Goal: Task Accomplishment & Management: Manage account settings

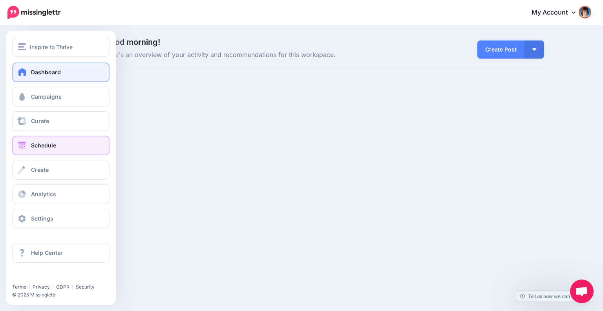
click at [36, 144] on span "Schedule" at bounding box center [43, 145] width 25 height 7
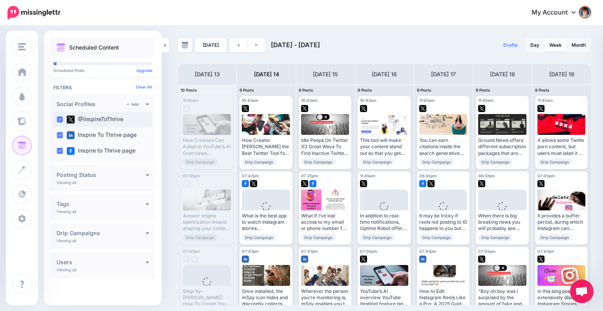
drag, startPoint x: 69, startPoint y: 133, endPoint x: 66, endPoint y: 125, distance: 8.3
click at [70, 133] on div "Inspire To Thrive page" at bounding box center [102, 135] width 99 height 16
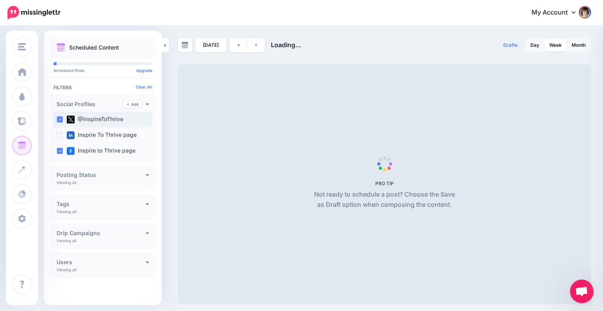
click at [60, 121] on ins at bounding box center [60, 119] width 6 height 6
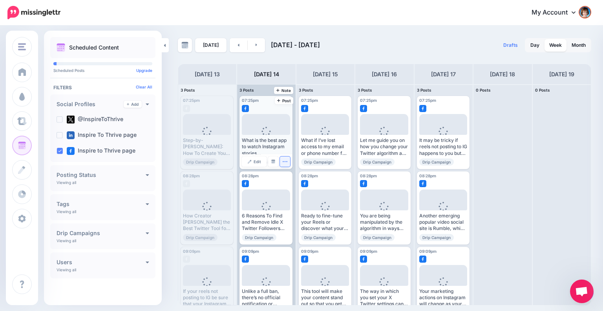
click at [280, 160] on button "button" at bounding box center [285, 161] width 10 height 10
click at [289, 181] on div "Assign to User Delete Post" at bounding box center [303, 192] width 47 height 25
click at [283, 237] on icon "button" at bounding box center [285, 236] width 4 height 1
click at [286, 258] on link "Delete Post" at bounding box center [303, 261] width 41 height 9
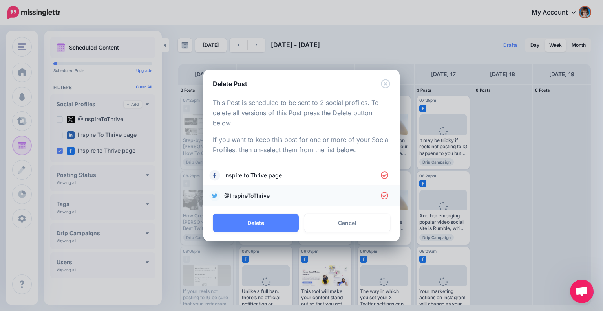
click at [383, 194] on icon at bounding box center [384, 195] width 7 height 7
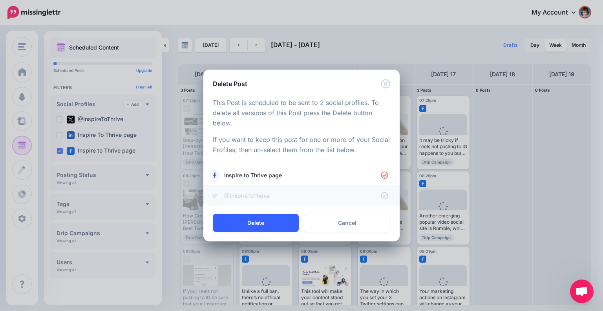
click at [243, 220] on button "Delete" at bounding box center [256, 223] width 86 height 18
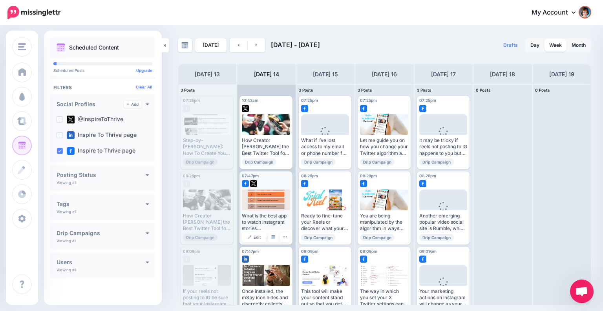
scroll to position [65, 0]
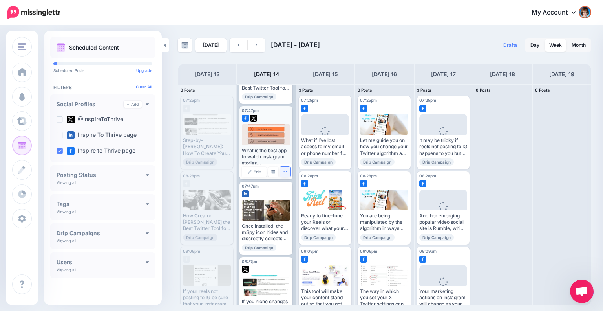
click at [283, 173] on icon "button" at bounding box center [284, 171] width 5 height 5
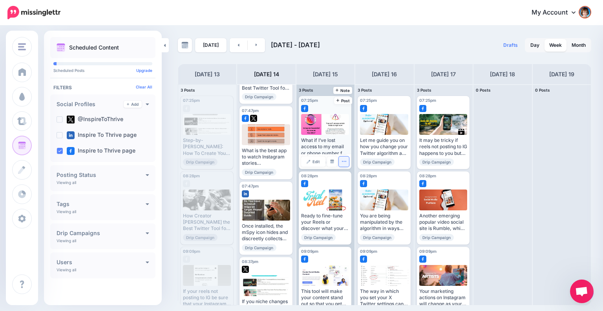
click at [343, 161] on icon "button" at bounding box center [344, 161] width 5 height 5
click at [350, 183] on link "Delete Post" at bounding box center [362, 185] width 41 height 9
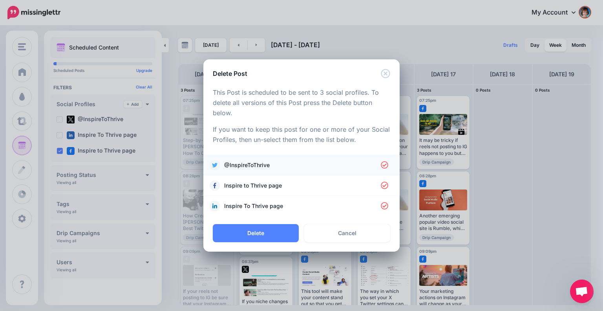
click at [385, 164] on icon at bounding box center [384, 164] width 7 height 7
click at [265, 230] on button "Delete" at bounding box center [256, 233] width 86 height 18
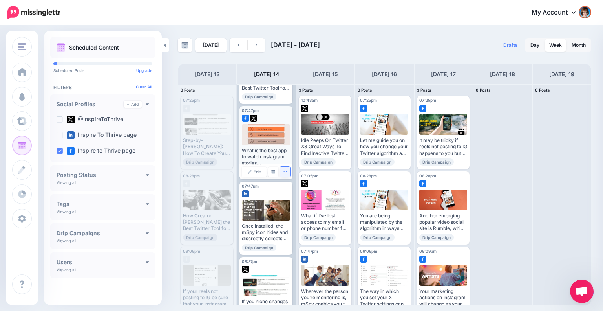
click at [282, 169] on icon "button" at bounding box center [284, 171] width 5 height 5
click at [284, 172] on icon "button" at bounding box center [284, 171] width 5 height 5
click at [282, 241] on div "Edit Manage Dates Assign to User Delete Post" at bounding box center [266, 247] width 53 height 15
click at [282, 247] on icon "button" at bounding box center [284, 246] width 5 height 5
click at [282, 244] on icon "button" at bounding box center [284, 246] width 5 height 5
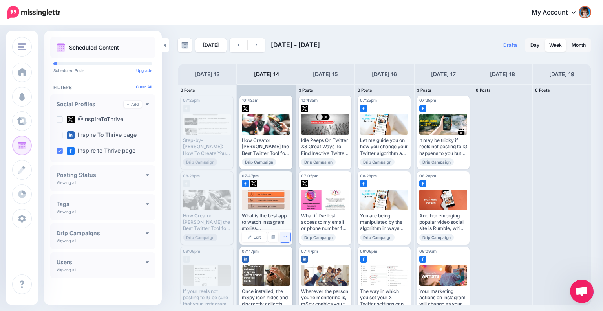
click at [283, 240] on button "button" at bounding box center [285, 237] width 10 height 10
click at [291, 259] on link "Delete Post" at bounding box center [303, 261] width 41 height 9
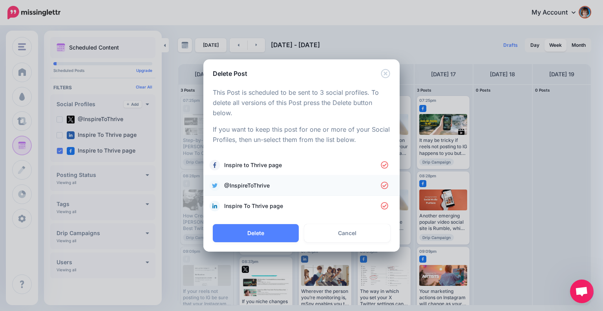
click at [386, 184] on icon at bounding box center [384, 185] width 7 height 7
click at [251, 235] on button "Delete" at bounding box center [256, 233] width 86 height 18
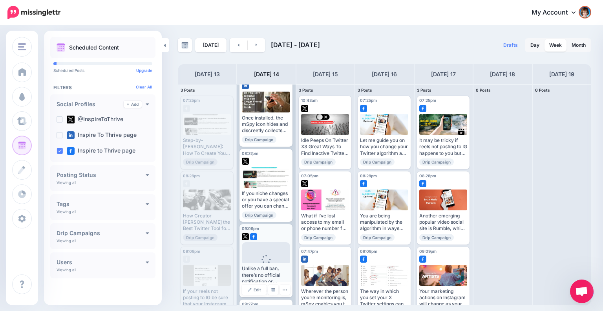
scroll to position [196, 0]
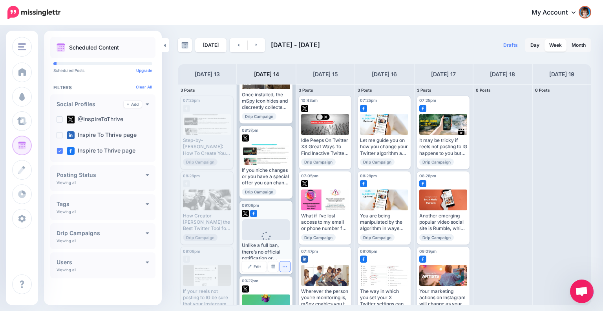
click at [283, 267] on icon "button" at bounding box center [285, 266] width 4 height 1
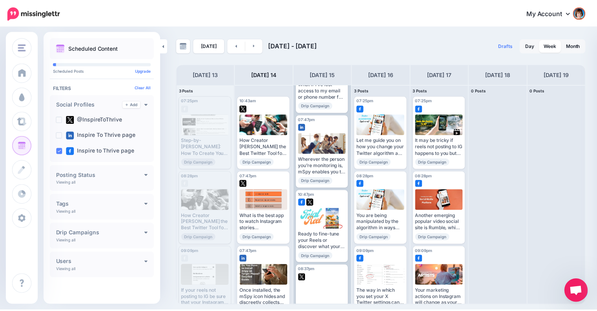
scroll to position [131, 0]
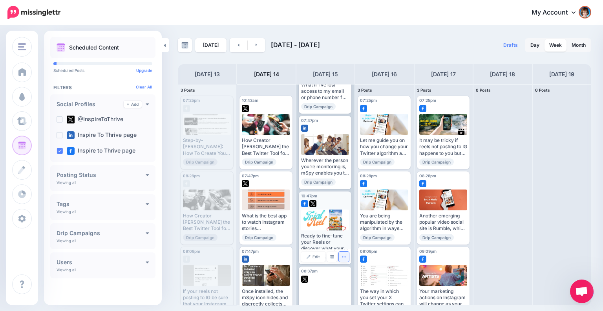
click at [341, 259] on button "button" at bounding box center [344, 256] width 10 height 10
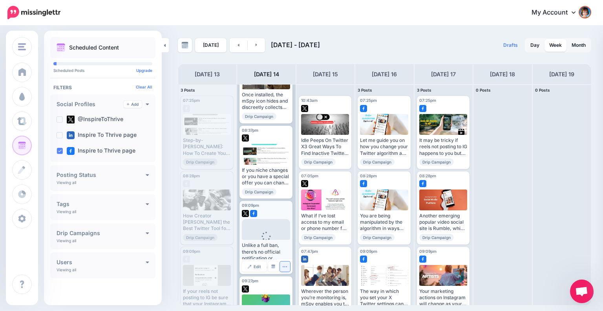
click at [285, 266] on icon "button" at bounding box center [285, 266] width 4 height 1
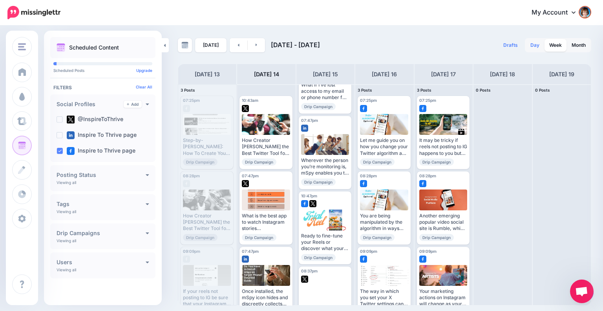
click at [533, 45] on link "Day" at bounding box center [535, 45] width 18 height 13
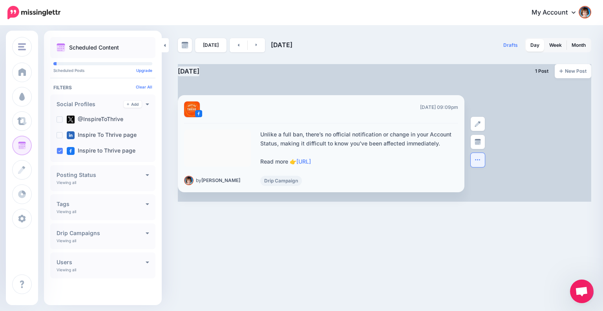
click at [475, 156] on button "button" at bounding box center [478, 160] width 14 height 14
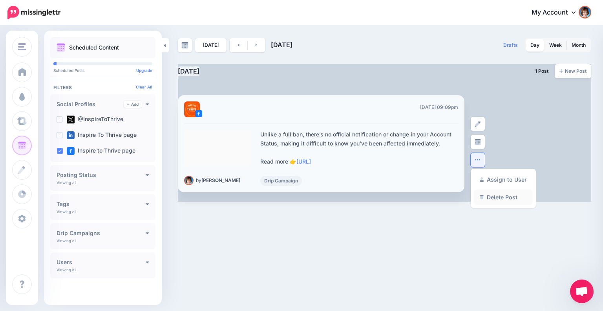
click at [481, 191] on link "Delete Post" at bounding box center [503, 196] width 59 height 15
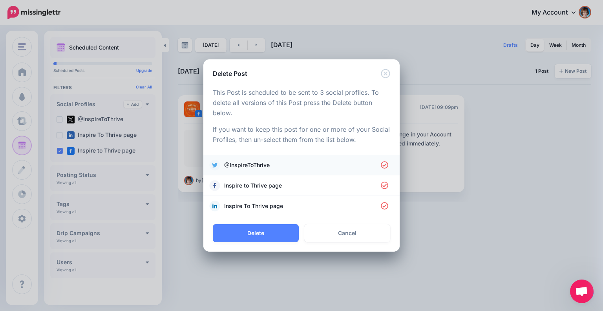
click at [383, 167] on icon at bounding box center [384, 164] width 7 height 7
click at [385, 204] on icon at bounding box center [384, 205] width 7 height 7
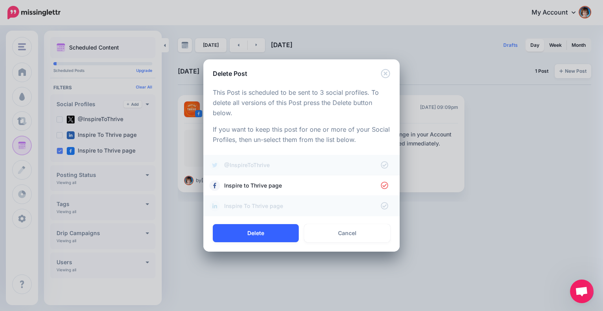
click at [271, 238] on button "Delete" at bounding box center [256, 233] width 86 height 18
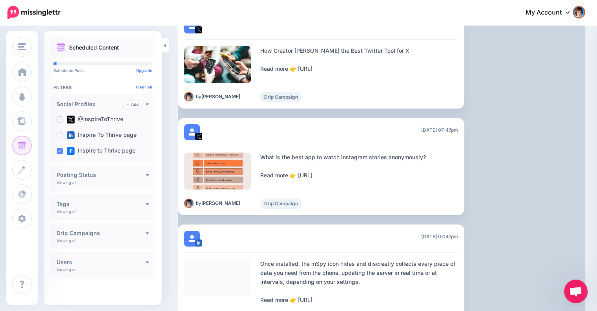
scroll to position [0, 0]
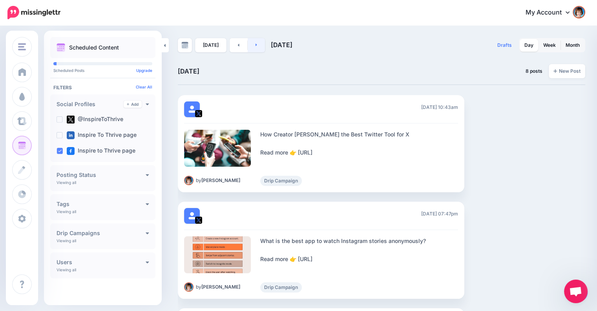
click at [256, 46] on icon at bounding box center [257, 44] width 2 height 5
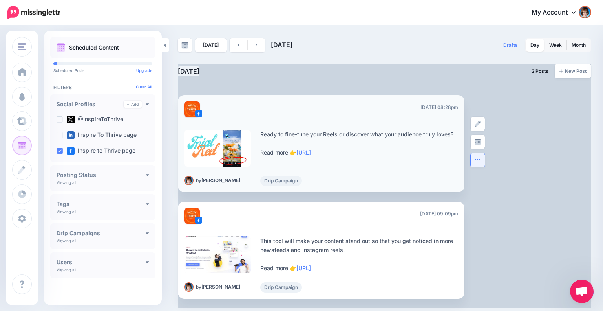
click at [479, 156] on button "button" at bounding box center [478, 160] width 14 height 14
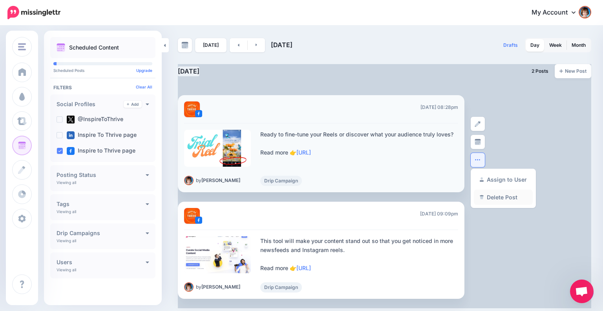
click at [481, 197] on img at bounding box center [482, 196] width 4 height 4
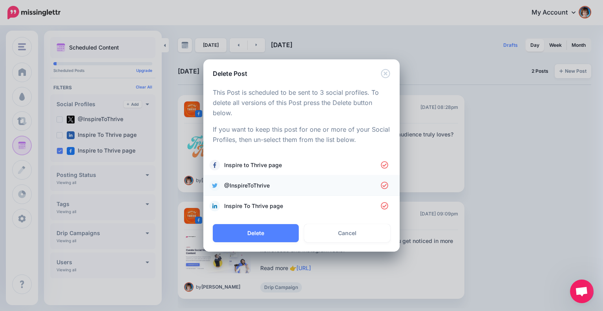
click at [385, 184] on icon at bounding box center [384, 184] width 7 height 7
click at [250, 232] on button "Delete" at bounding box center [256, 233] width 86 height 18
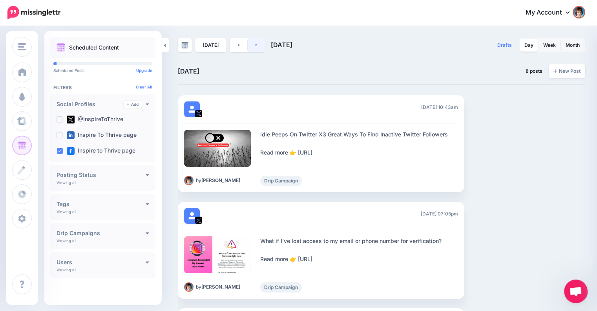
click at [257, 42] on link at bounding box center [257, 45] width 18 height 14
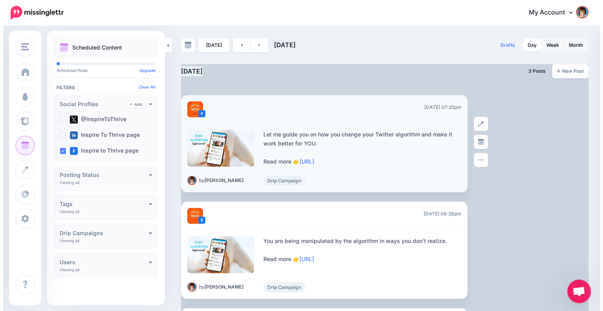
scroll to position [65, 0]
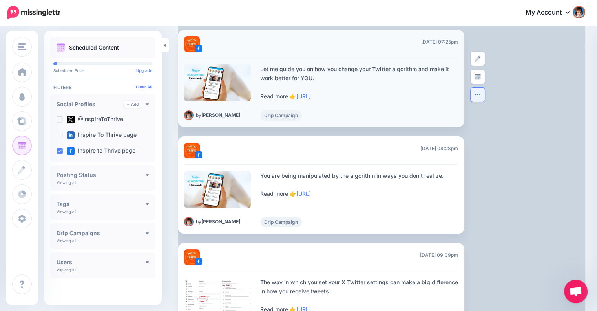
click at [476, 92] on icon "button" at bounding box center [478, 95] width 6 height 6
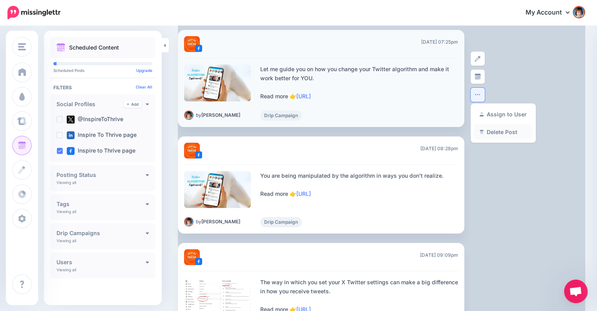
click at [485, 130] on link "Delete Post" at bounding box center [503, 131] width 59 height 15
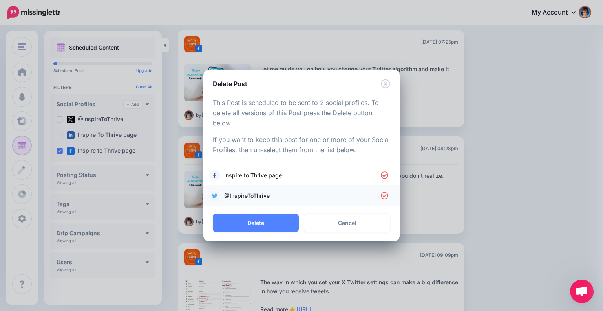
click at [383, 192] on icon at bounding box center [384, 195] width 7 height 7
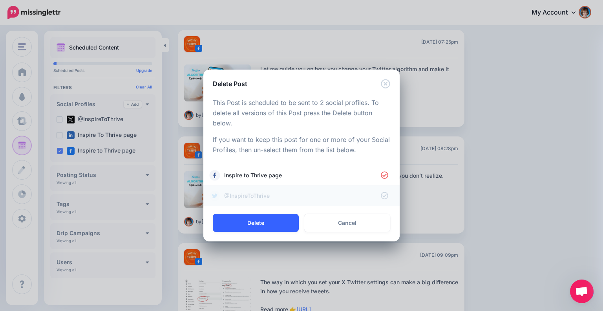
click at [260, 224] on button "Delete" at bounding box center [256, 223] width 86 height 18
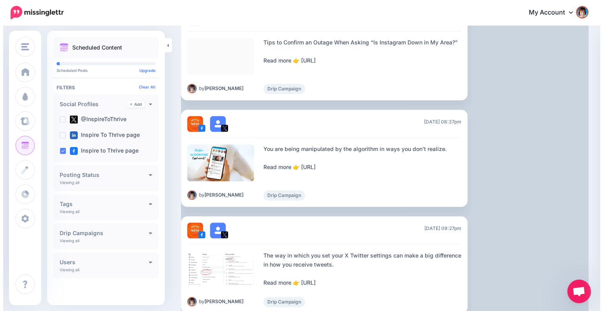
scroll to position [589, 0]
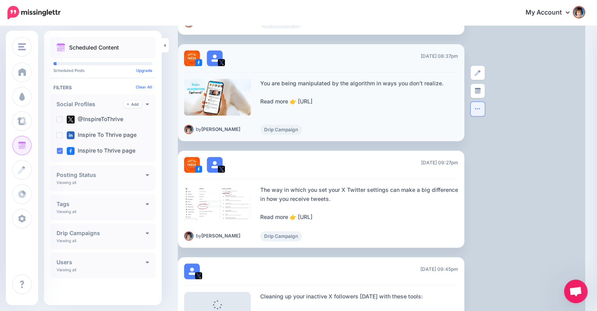
click at [479, 104] on button "button" at bounding box center [478, 109] width 14 height 14
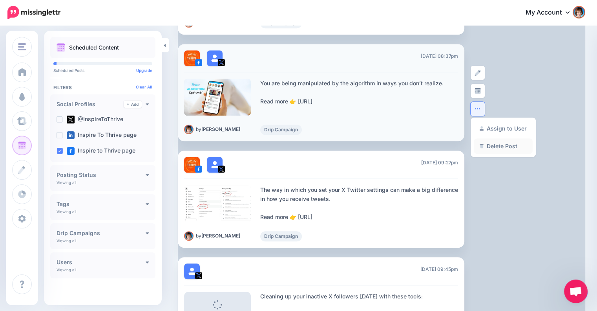
click at [479, 143] on link "Delete Post" at bounding box center [503, 145] width 59 height 15
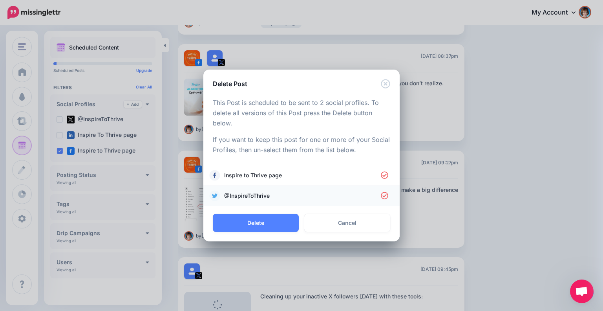
click at [386, 195] on icon at bounding box center [384, 195] width 7 height 7
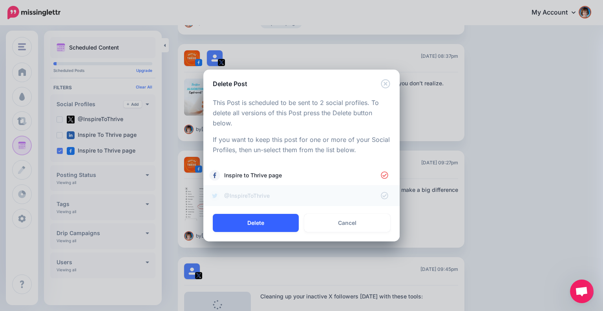
click at [274, 220] on button "Delete" at bounding box center [256, 223] width 86 height 18
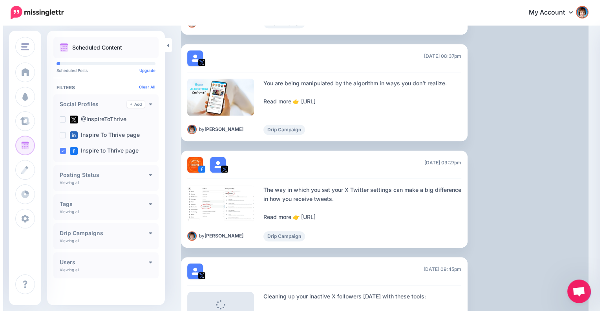
scroll to position [654, 0]
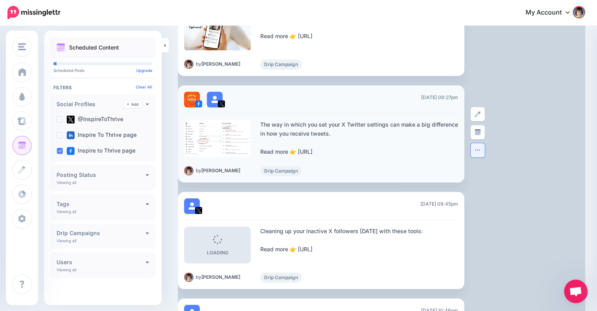
click at [477, 151] on icon "button" at bounding box center [478, 150] width 6 height 6
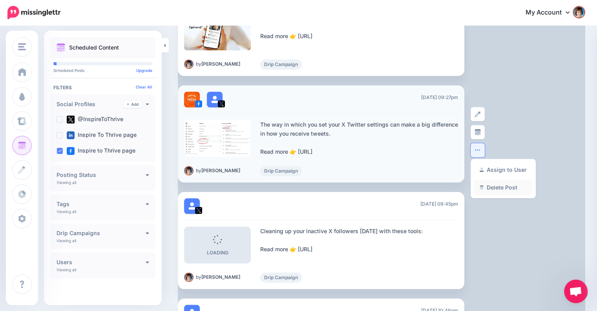
click at [483, 183] on link "Delete Post" at bounding box center [503, 187] width 59 height 15
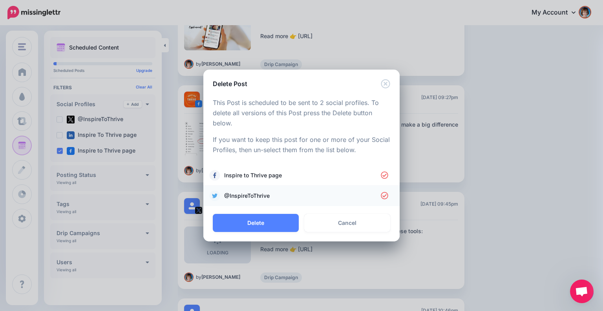
click at [384, 193] on icon at bounding box center [384, 195] width 7 height 7
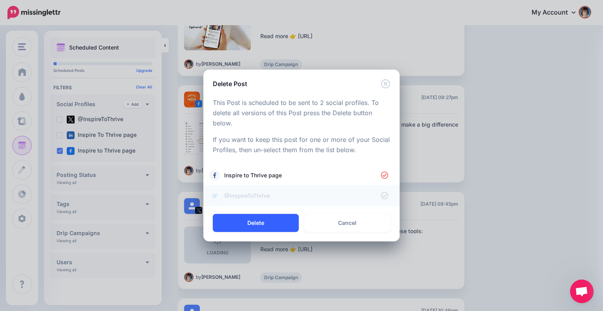
click at [286, 224] on button "Delete" at bounding box center [256, 223] width 86 height 18
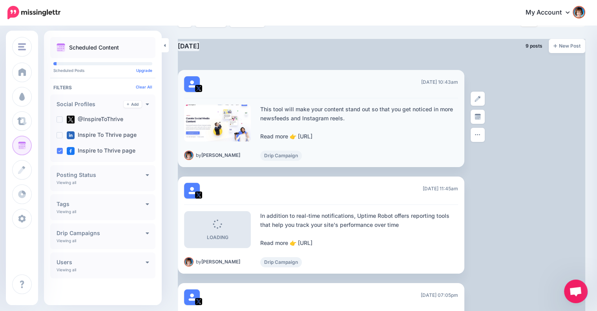
scroll to position [0, 0]
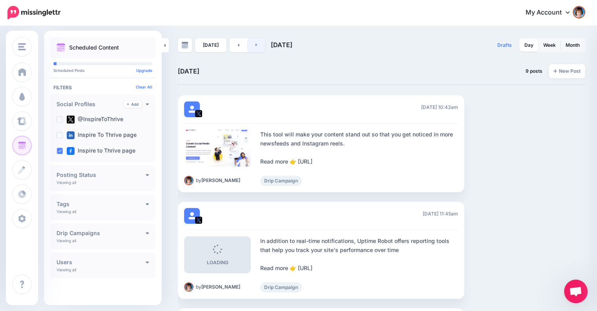
click at [256, 47] on icon at bounding box center [257, 44] width 2 height 5
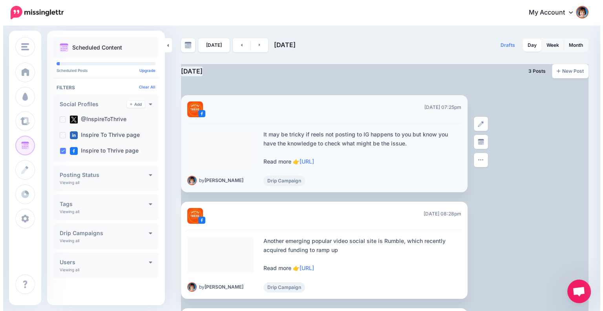
scroll to position [65, 0]
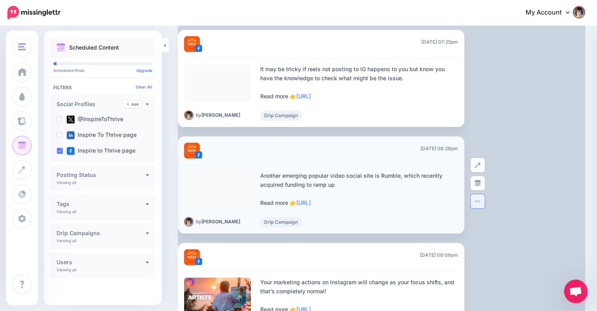
click at [481, 201] on button "button" at bounding box center [478, 201] width 14 height 14
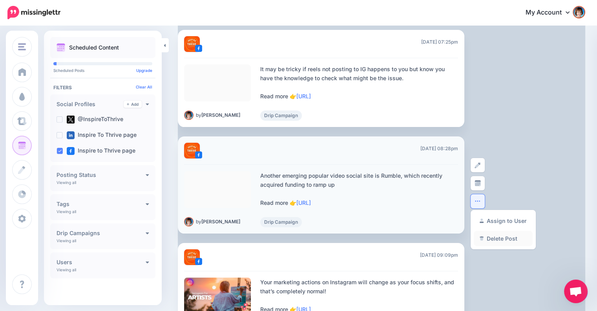
click at [482, 235] on link "Delete Post" at bounding box center [503, 238] width 59 height 15
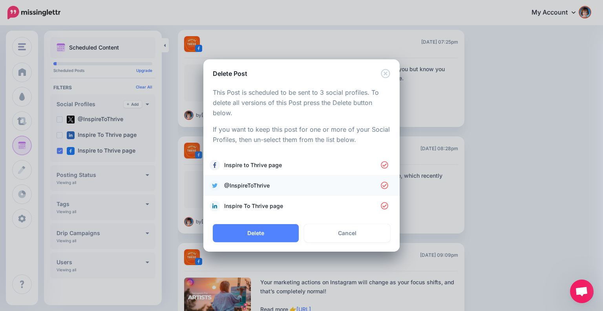
click at [384, 187] on icon at bounding box center [384, 184] width 7 height 7
click at [273, 236] on button "Delete" at bounding box center [256, 233] width 86 height 18
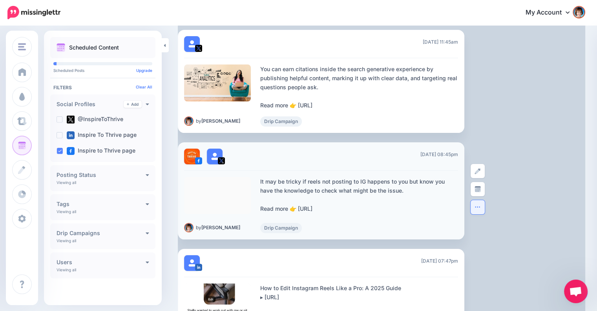
click at [479, 208] on icon "button" at bounding box center [478, 207] width 6 height 6
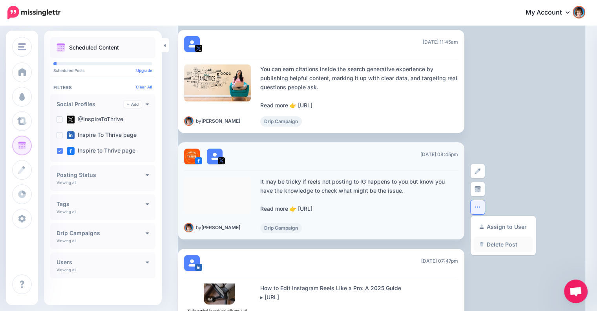
click at [484, 240] on link "Delete Post" at bounding box center [503, 243] width 59 height 15
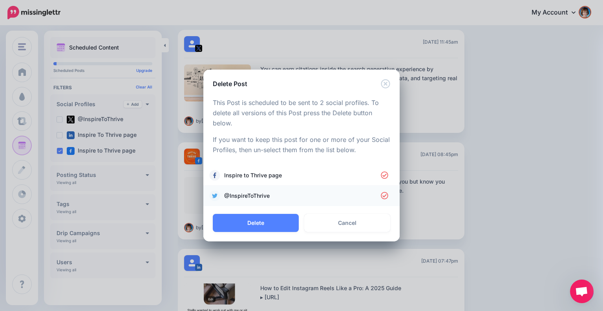
click at [387, 196] on icon at bounding box center [384, 195] width 7 height 7
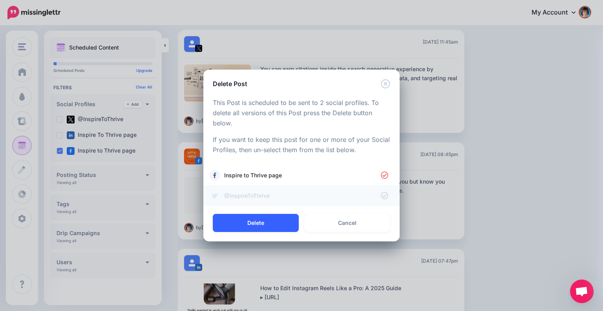
click at [288, 216] on button "Delete" at bounding box center [256, 223] width 86 height 18
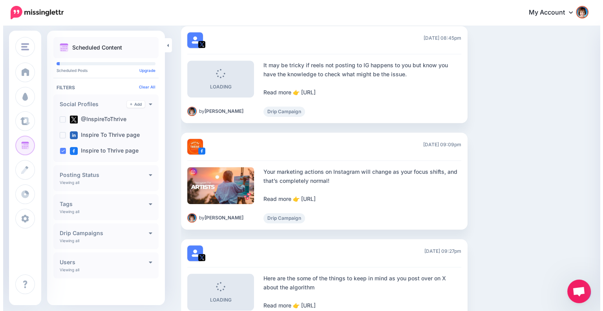
scroll to position [458, 0]
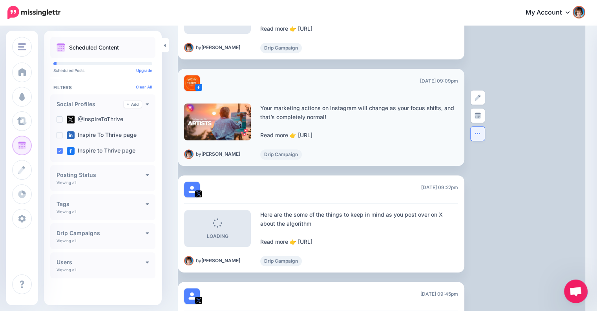
click at [479, 132] on icon "button" at bounding box center [478, 133] width 6 height 6
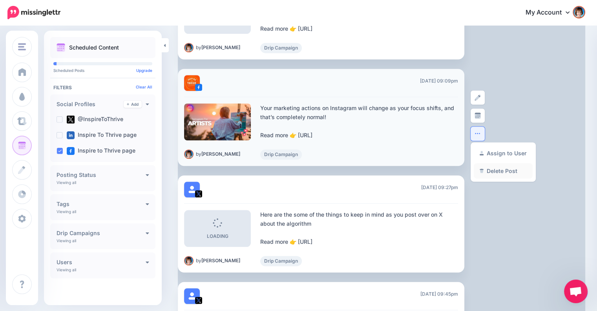
click at [486, 169] on link "Delete Post" at bounding box center [503, 170] width 59 height 15
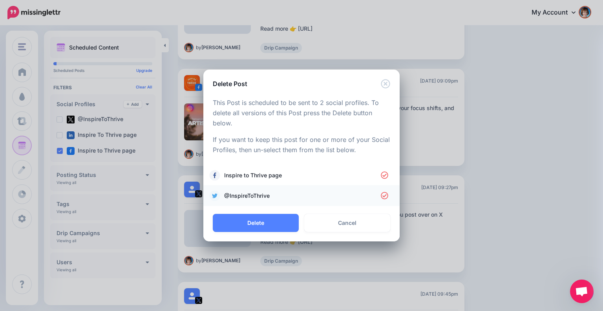
click at [387, 195] on icon at bounding box center [384, 195] width 7 height 7
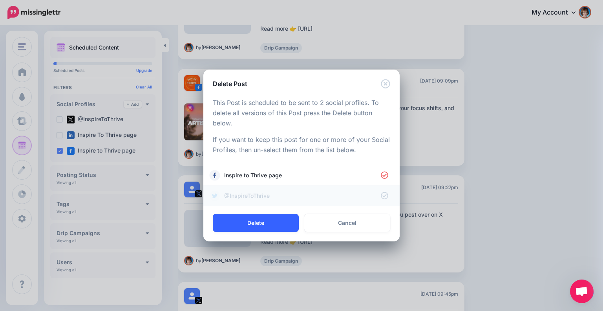
click at [279, 219] on button "Delete" at bounding box center [256, 223] width 86 height 18
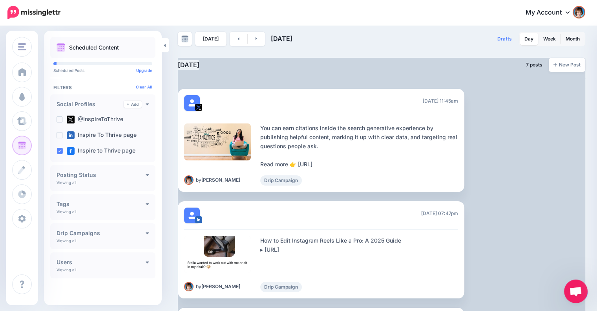
scroll to position [0, 0]
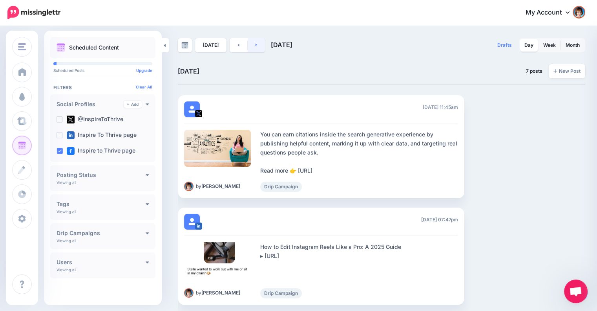
click at [256, 46] on icon at bounding box center [257, 44] width 2 height 5
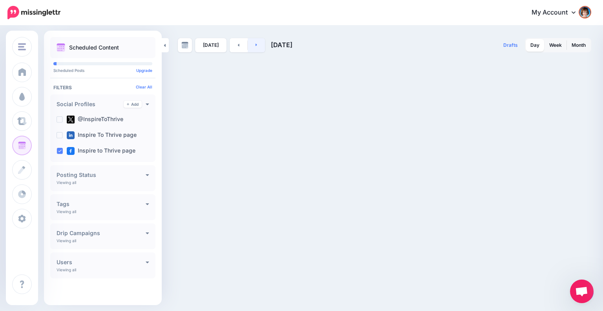
click at [257, 47] on link at bounding box center [257, 45] width 18 height 14
click at [256, 47] on link at bounding box center [257, 45] width 18 height 14
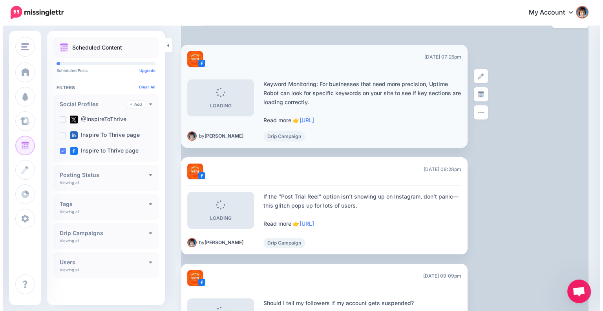
scroll to position [65, 0]
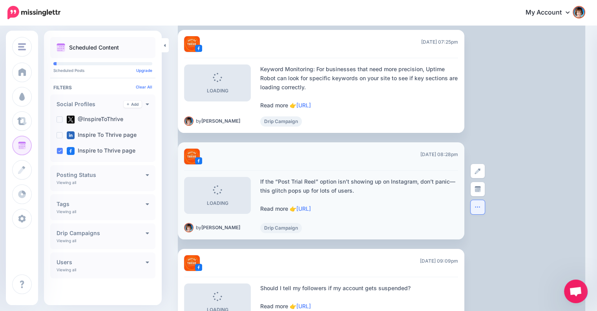
click at [481, 206] on icon "button" at bounding box center [478, 207] width 6 height 6
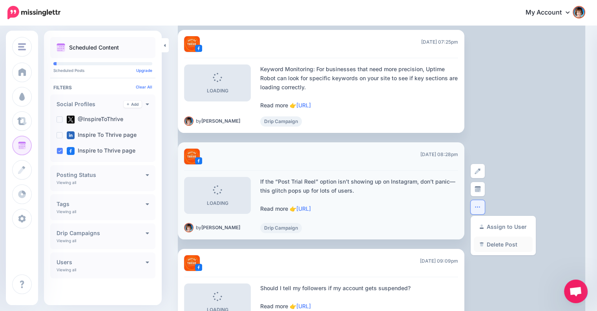
click at [487, 242] on link "Delete Post" at bounding box center [503, 243] width 59 height 15
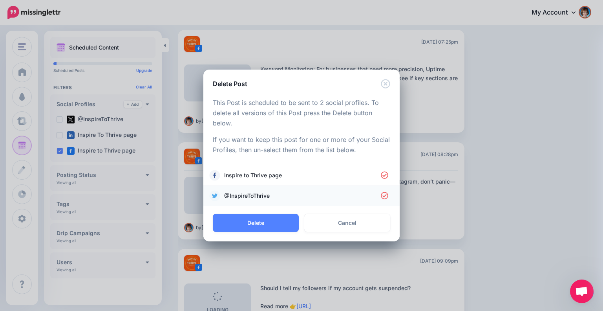
click at [380, 194] on span "@InspireToThrive" at bounding box center [302, 195] width 157 height 9
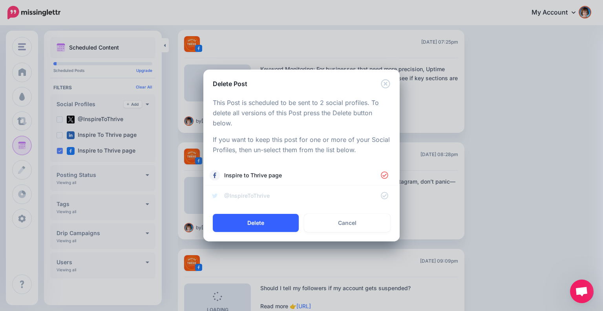
click at [274, 215] on button "Delete" at bounding box center [256, 223] width 86 height 18
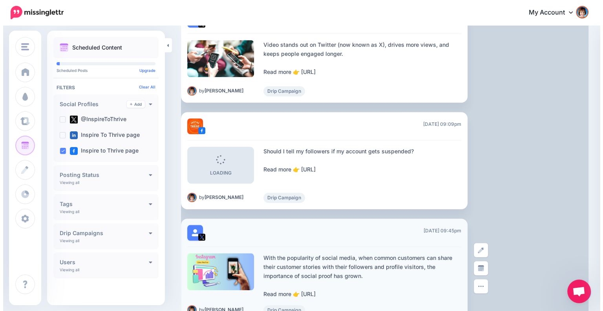
scroll to position [654, 0]
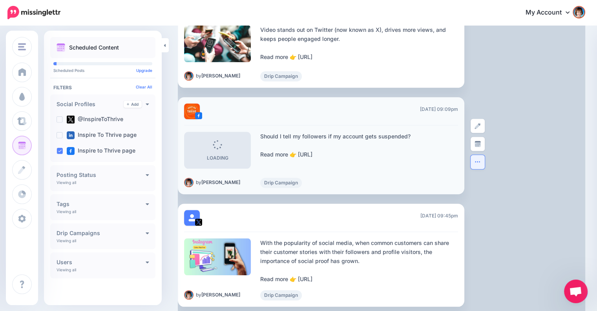
click at [477, 161] on icon "button" at bounding box center [478, 162] width 6 height 6
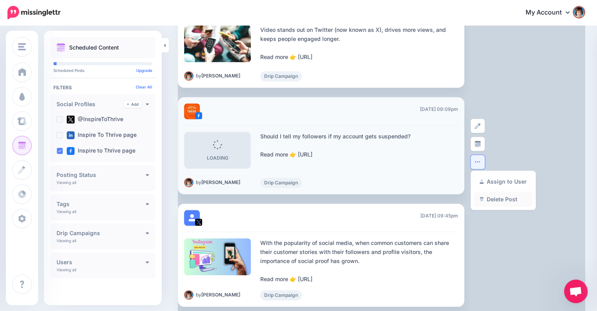
click at [484, 199] on img at bounding box center [482, 198] width 4 height 4
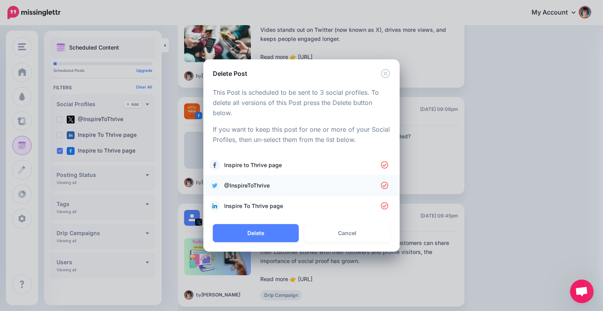
click at [384, 185] on icon at bounding box center [384, 184] width 7 height 7
click at [270, 231] on button "Delete" at bounding box center [256, 233] width 86 height 18
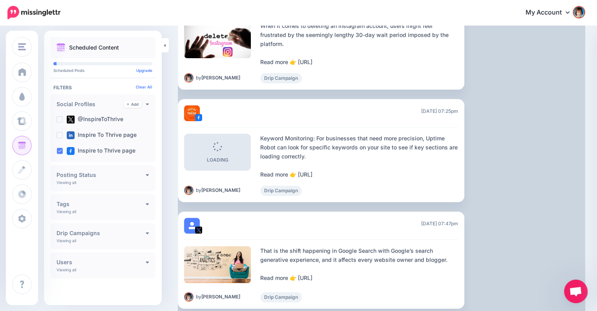
scroll to position [0, 0]
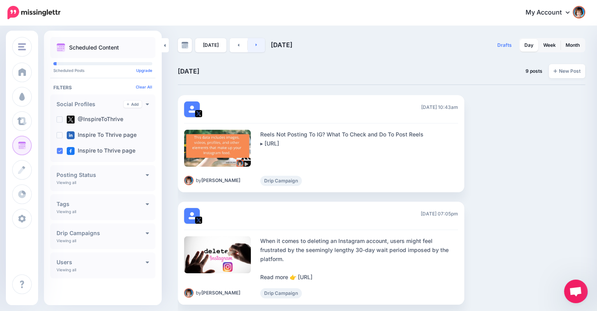
click at [261, 50] on link at bounding box center [257, 45] width 18 height 14
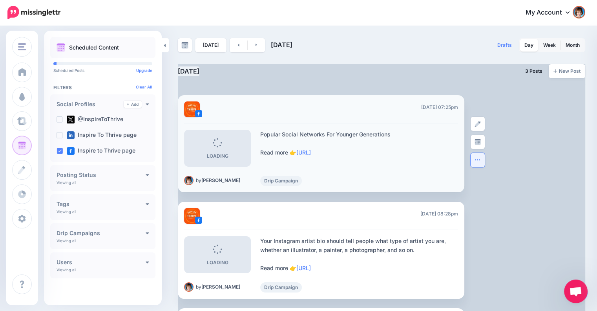
click at [475, 159] on icon "button" at bounding box center [478, 160] width 6 height 6
click at [479, 266] on icon "button" at bounding box center [478, 266] width 6 height 6
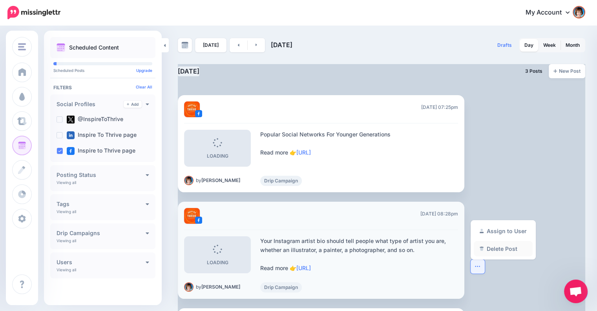
click at [482, 245] on link "Delete Post" at bounding box center [503, 248] width 59 height 15
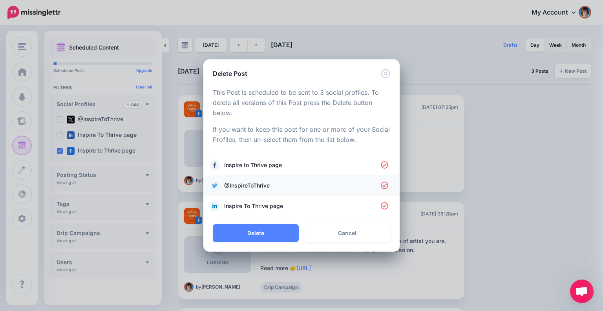
click at [385, 188] on icon at bounding box center [384, 184] width 7 height 7
click at [270, 229] on button "Delete" at bounding box center [256, 233] width 86 height 18
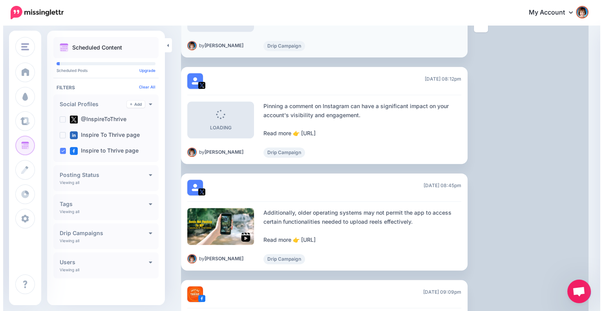
scroll to position [458, 0]
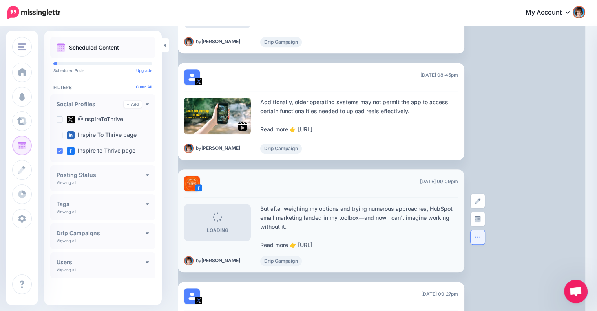
click at [482, 238] on button "button" at bounding box center [478, 237] width 14 height 14
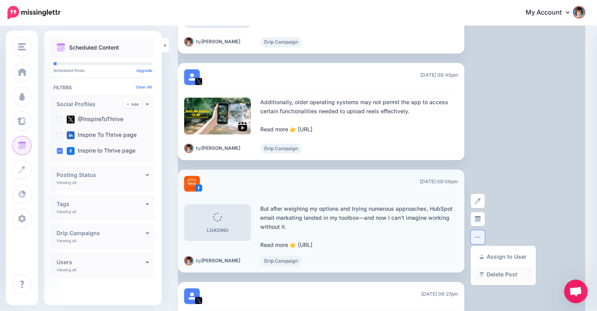
click at [486, 270] on link "Delete Post" at bounding box center [503, 273] width 59 height 15
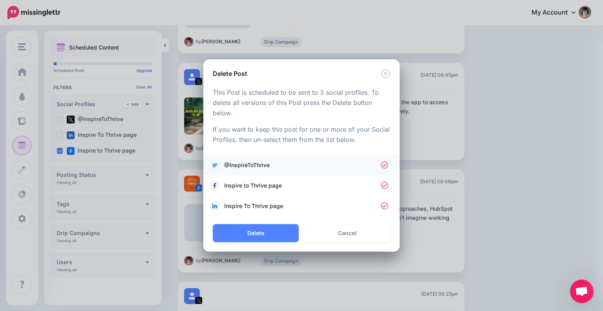
click at [387, 165] on icon at bounding box center [384, 164] width 7 height 7
click at [385, 206] on icon at bounding box center [384, 205] width 7 height 7
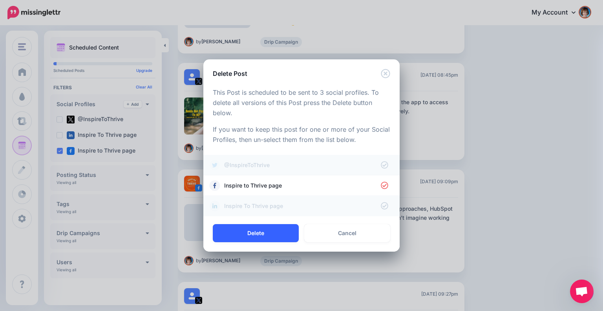
click at [265, 232] on button "Delete" at bounding box center [256, 233] width 86 height 18
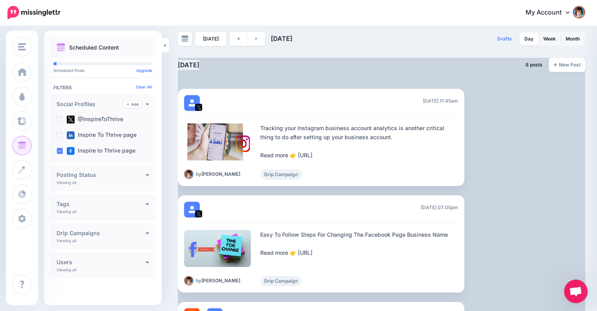
scroll to position [0, 0]
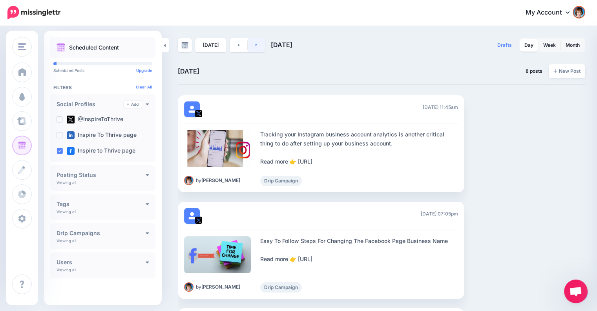
click at [257, 47] on link at bounding box center [257, 45] width 18 height 14
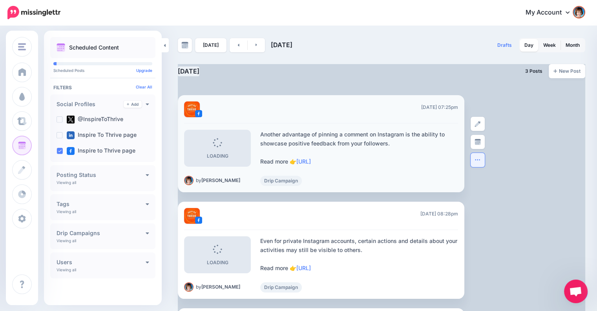
click at [477, 158] on icon "button" at bounding box center [478, 160] width 6 height 6
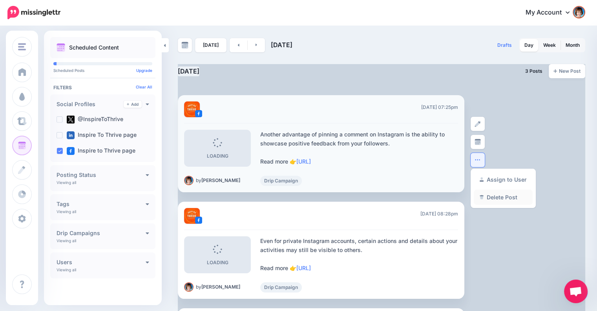
click at [483, 196] on img at bounding box center [482, 196] width 4 height 4
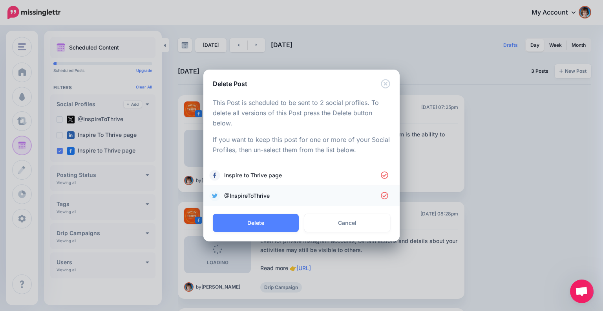
click at [385, 194] on icon at bounding box center [384, 195] width 7 height 7
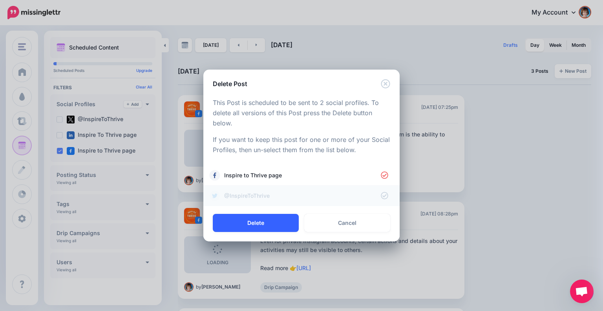
click at [273, 216] on button "Delete" at bounding box center [256, 223] width 86 height 18
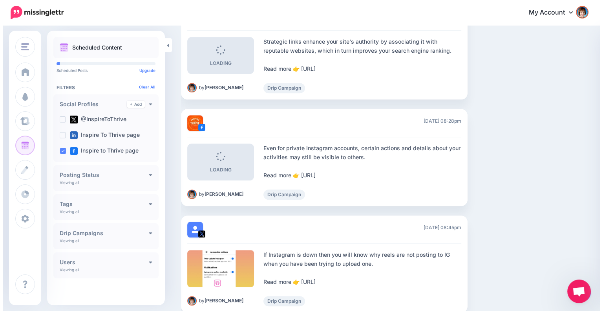
scroll to position [524, 0]
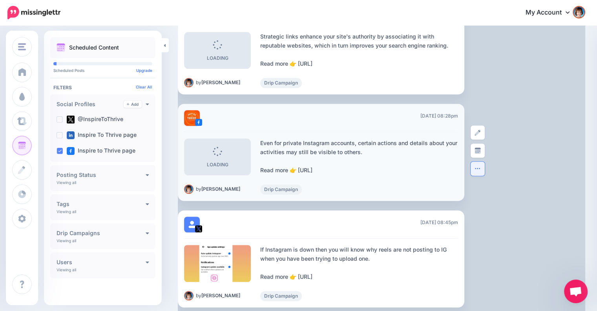
click at [479, 168] on icon "button" at bounding box center [478, 168] width 6 height 6
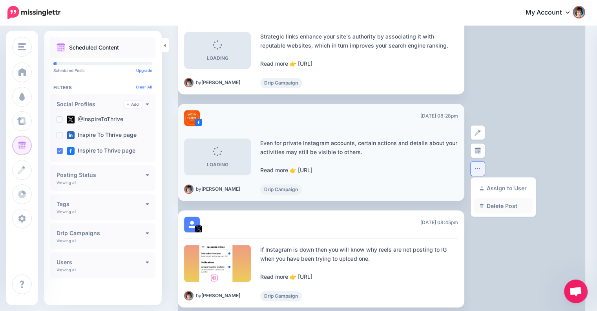
click at [479, 204] on link "Delete Post" at bounding box center [503, 205] width 59 height 15
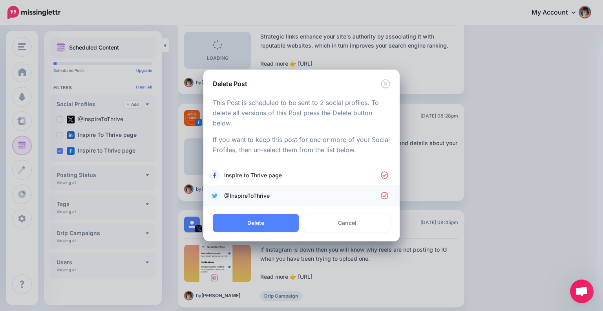
click at [383, 196] on icon at bounding box center [384, 195] width 7 height 7
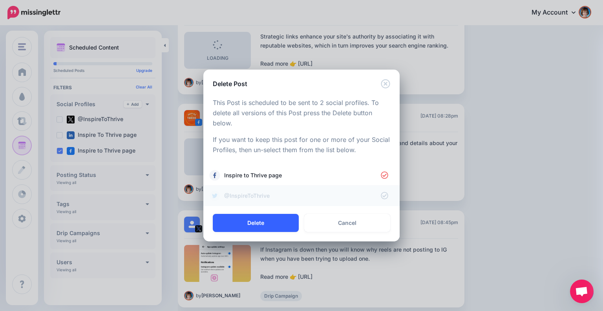
click at [281, 217] on button "Delete" at bounding box center [256, 223] width 86 height 18
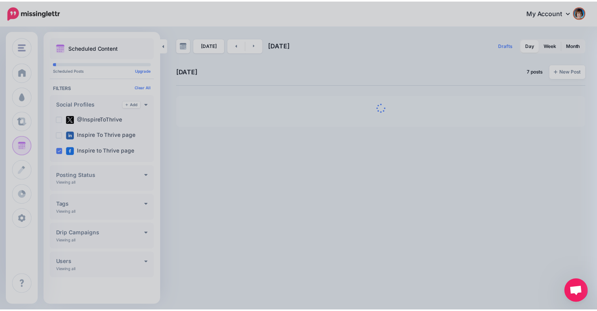
scroll to position [0, 0]
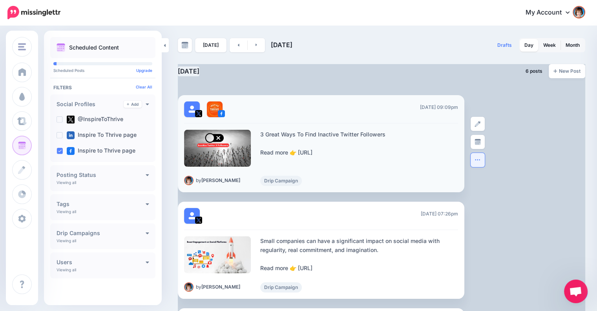
click at [484, 161] on button "button" at bounding box center [478, 160] width 14 height 14
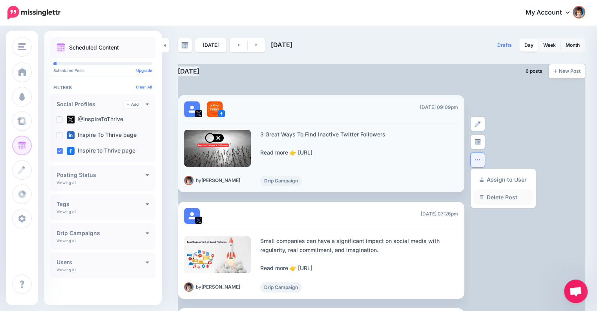
click at [486, 193] on link "Delete Post" at bounding box center [503, 196] width 59 height 15
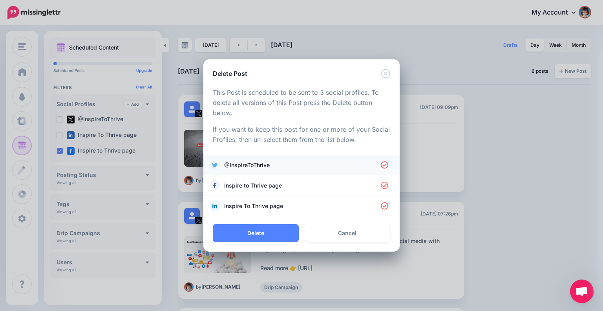
click at [382, 165] on icon at bounding box center [384, 164] width 7 height 7
click at [264, 236] on button "Delete" at bounding box center [256, 233] width 86 height 18
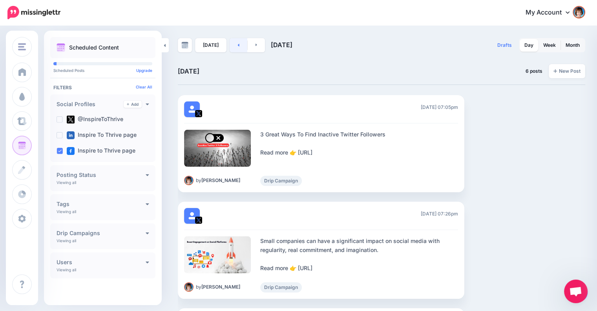
click at [238, 45] on icon at bounding box center [239, 45] width 2 height 3
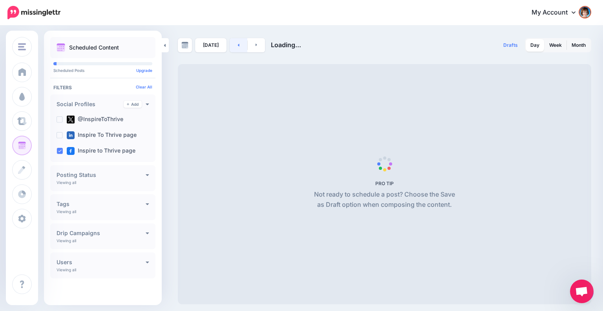
click at [238, 45] on icon at bounding box center [239, 45] width 2 height 3
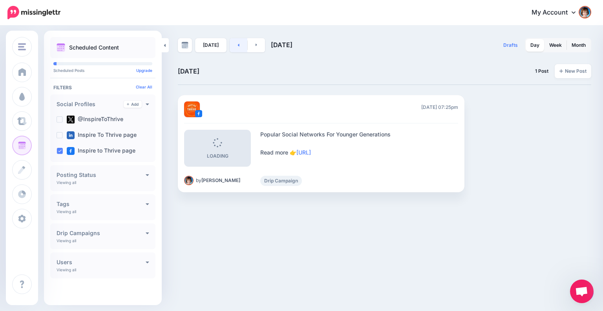
click at [238, 45] on icon at bounding box center [239, 45] width 2 height 3
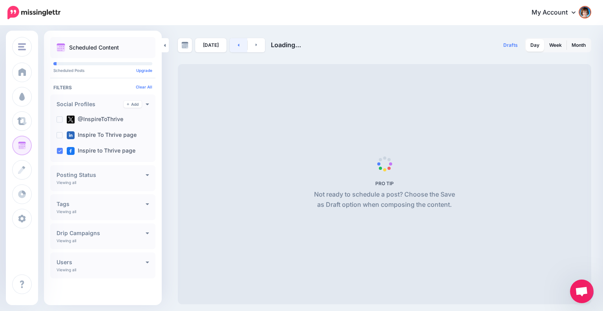
click at [238, 45] on icon at bounding box center [239, 45] width 2 height 3
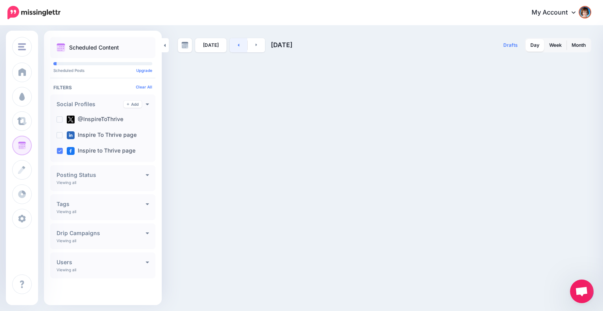
click at [238, 45] on icon at bounding box center [239, 45] width 2 height 3
click at [256, 46] on icon at bounding box center [257, 44] width 2 height 5
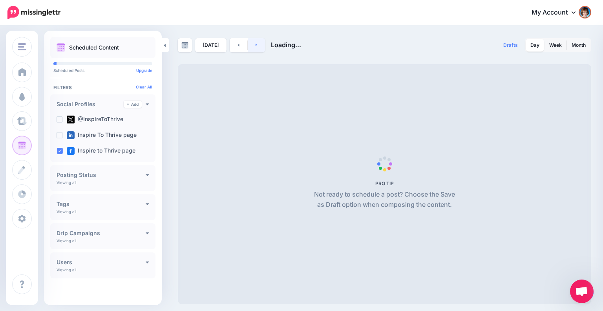
click at [256, 46] on icon at bounding box center [257, 44] width 2 height 5
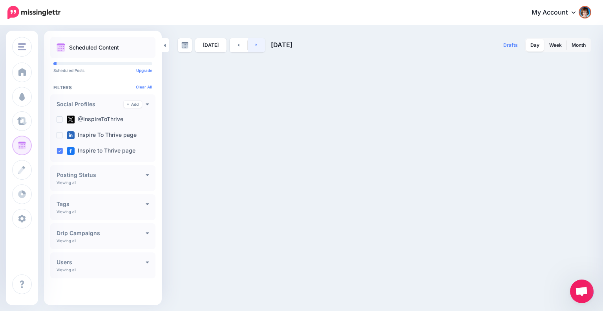
click at [256, 46] on icon at bounding box center [257, 44] width 2 height 5
click at [256, 45] on link at bounding box center [257, 45] width 18 height 14
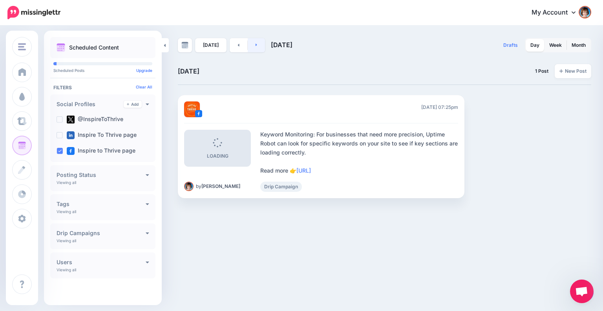
click at [256, 45] on link at bounding box center [257, 45] width 18 height 14
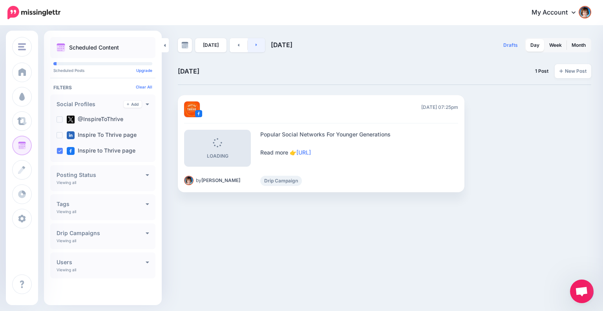
click at [256, 45] on link at bounding box center [257, 45] width 18 height 14
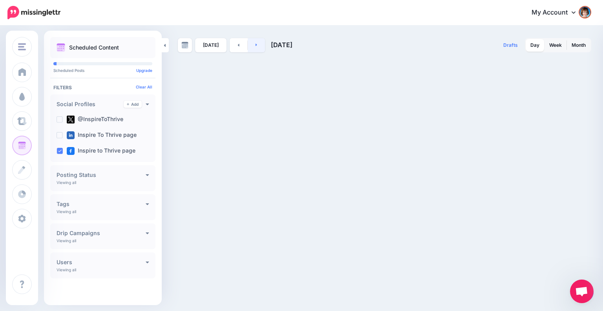
click at [257, 47] on link at bounding box center [257, 45] width 18 height 14
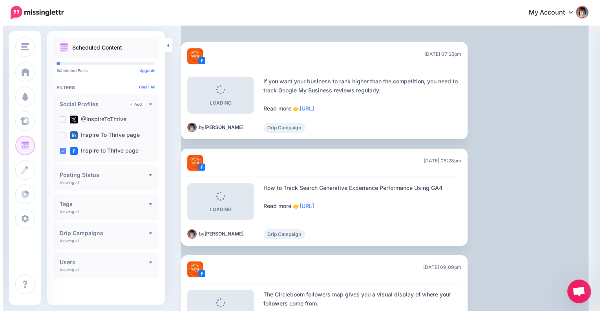
scroll to position [104, 0]
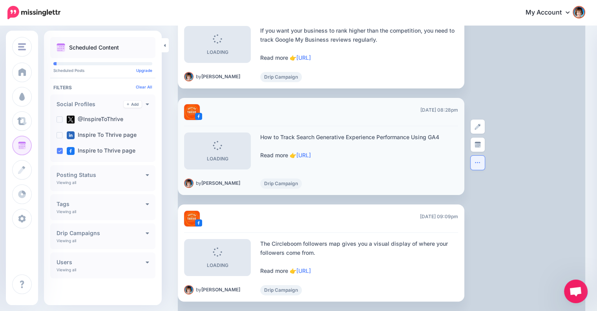
click at [478, 161] on icon "button" at bounding box center [478, 162] width 6 height 6
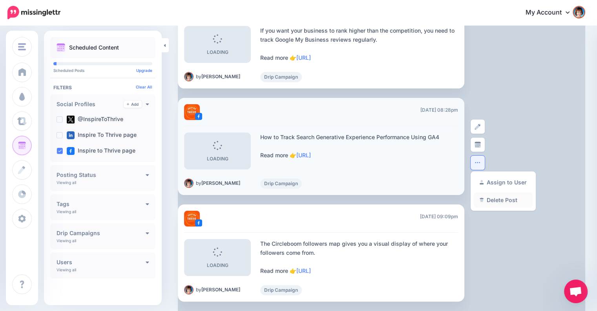
click at [486, 197] on link "Delete Post" at bounding box center [503, 199] width 59 height 15
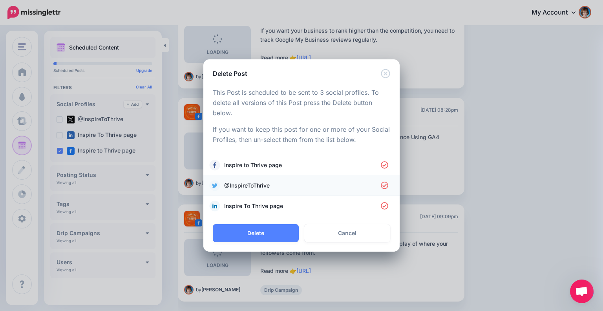
click at [383, 186] on icon at bounding box center [384, 185] width 7 height 7
click at [387, 207] on icon at bounding box center [384, 205] width 7 height 7
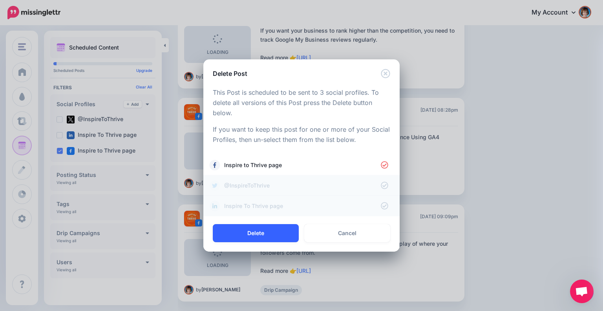
click at [275, 235] on button "Delete" at bounding box center [256, 233] width 86 height 18
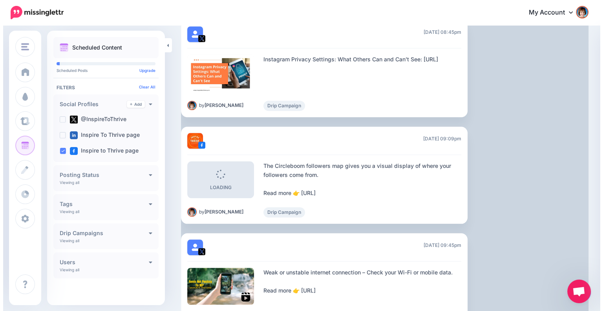
scroll to position [720, 0]
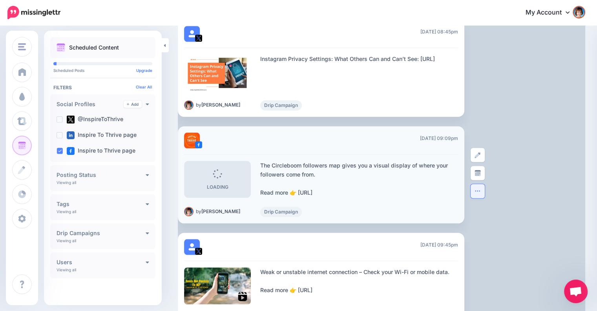
click at [476, 188] on icon "button" at bounding box center [478, 191] width 6 height 6
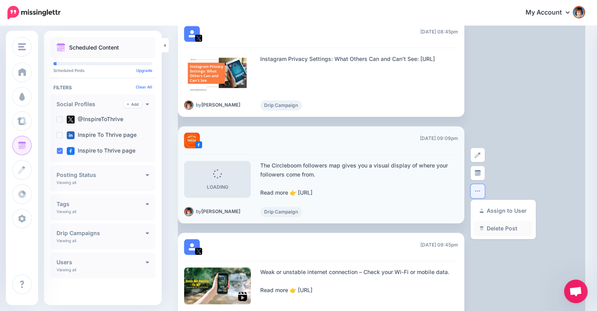
click at [482, 225] on img at bounding box center [482, 227] width 4 height 4
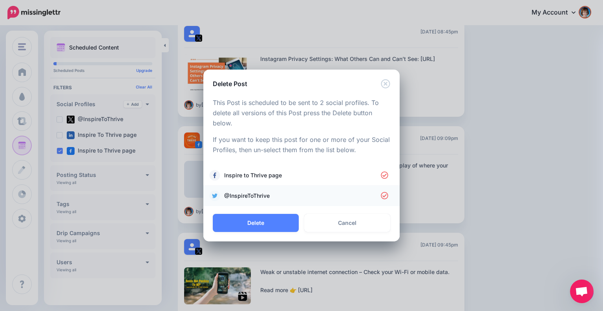
click at [384, 196] on icon at bounding box center [384, 195] width 7 height 7
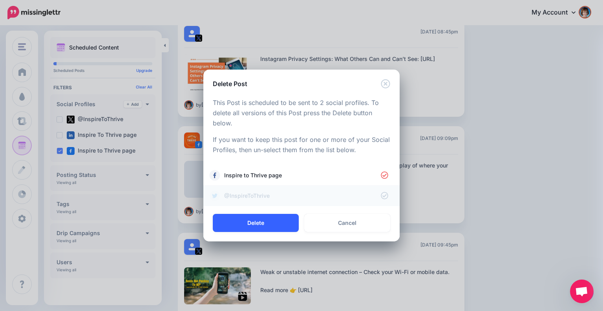
click at [278, 221] on button "Delete" at bounding box center [256, 223] width 86 height 18
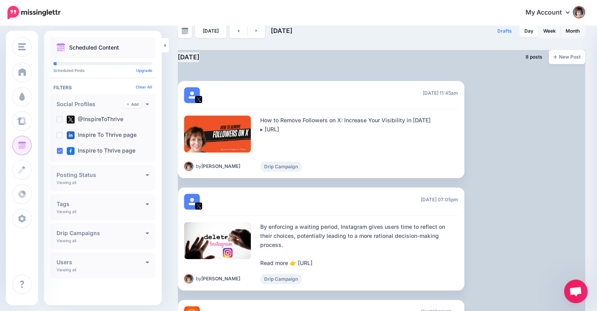
scroll to position [0, 0]
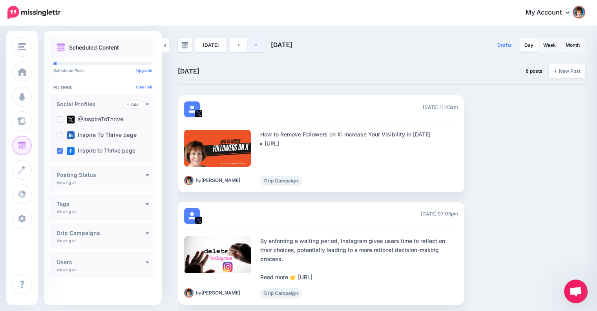
click at [252, 44] on link at bounding box center [257, 45] width 18 height 14
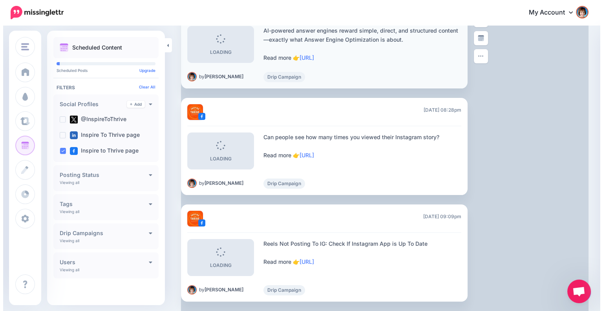
scroll to position [38, 0]
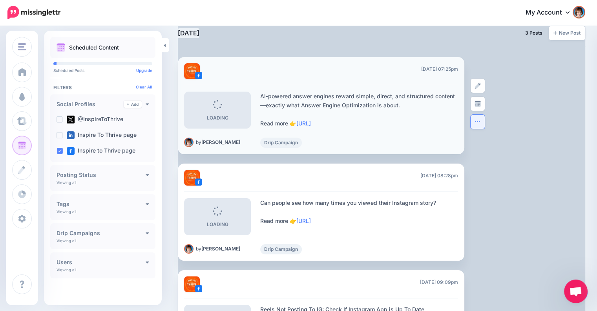
click at [476, 123] on icon "button" at bounding box center [478, 122] width 6 height 6
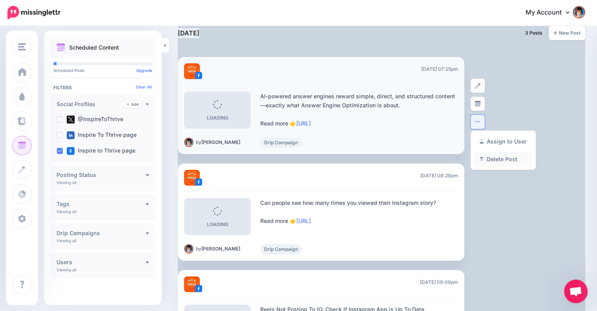
click at [484, 158] on link "Delete Post" at bounding box center [503, 158] width 59 height 15
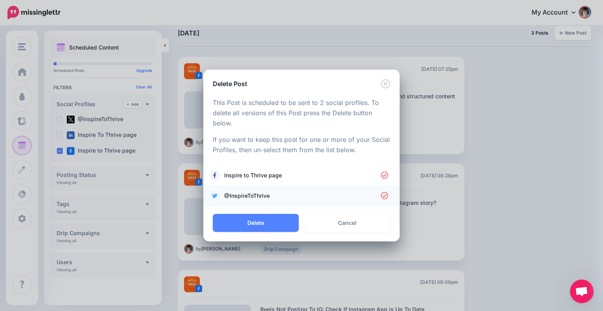
click at [383, 195] on icon at bounding box center [384, 195] width 7 height 7
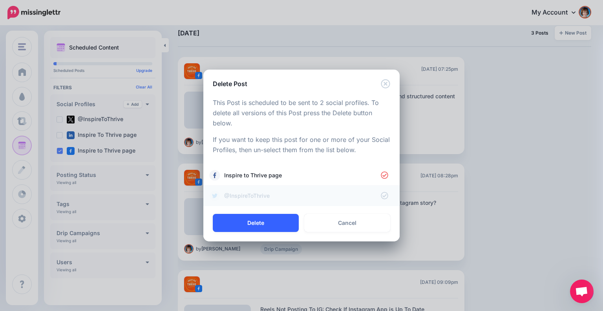
click at [281, 218] on button "Delete" at bounding box center [256, 223] width 86 height 18
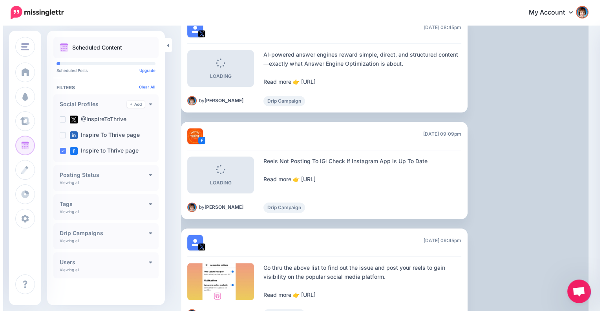
scroll to position [720, 0]
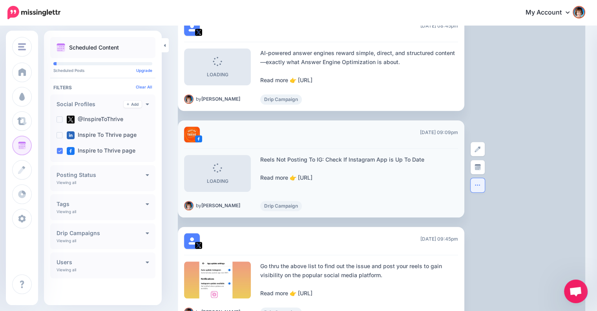
click at [479, 187] on icon "button" at bounding box center [478, 185] width 6 height 6
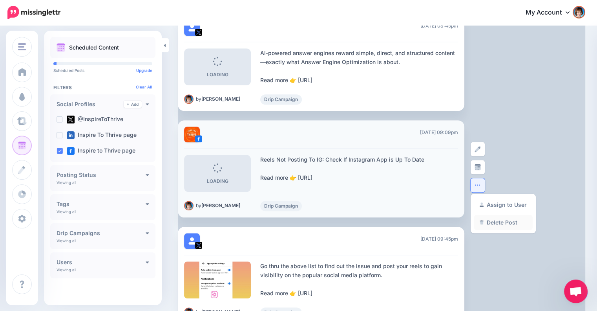
click at [482, 220] on img at bounding box center [482, 222] width 4 height 4
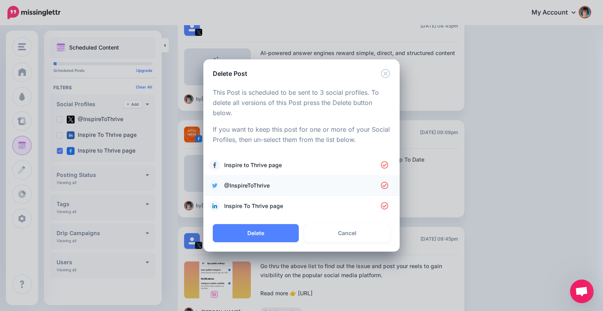
click at [387, 187] on icon at bounding box center [384, 184] width 7 height 7
click at [388, 165] on icon at bounding box center [384, 164] width 7 height 7
click at [383, 166] on icon at bounding box center [384, 164] width 7 height 7
click at [382, 183] on icon at bounding box center [384, 185] width 7 height 7
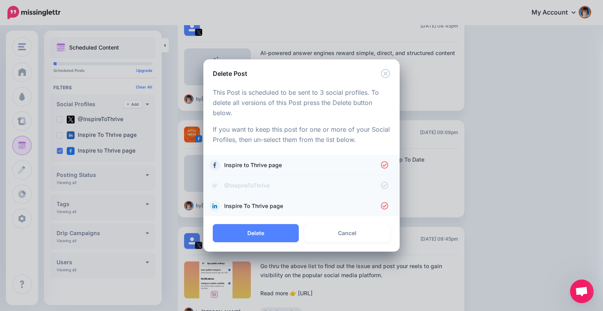
click at [385, 204] on icon at bounding box center [384, 205] width 7 height 7
click at [288, 224] on button "Delete" at bounding box center [256, 233] width 86 height 18
click at [289, 235] on button "button" at bounding box center [256, 233] width 86 height 18
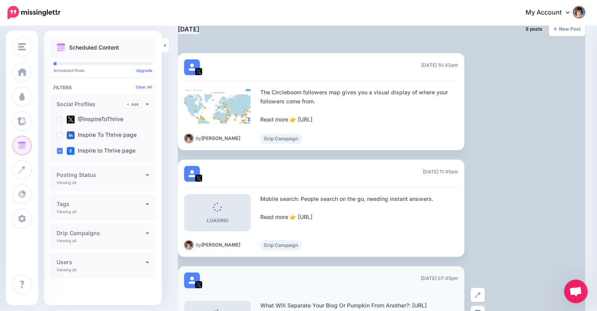
scroll to position [0, 0]
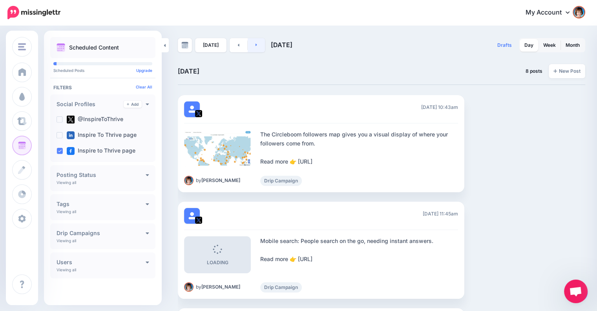
click at [259, 50] on link at bounding box center [257, 45] width 18 height 14
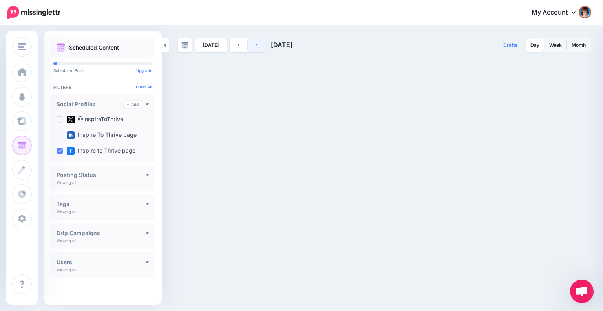
click at [257, 45] on link at bounding box center [257, 45] width 18 height 14
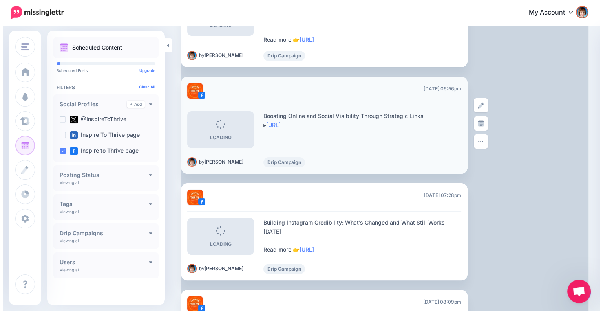
scroll to position [65, 0]
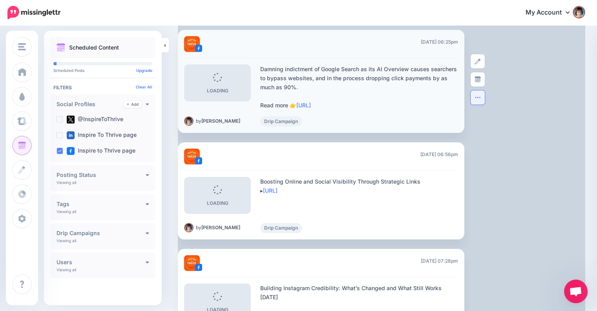
click at [475, 94] on icon "button" at bounding box center [478, 97] width 6 height 6
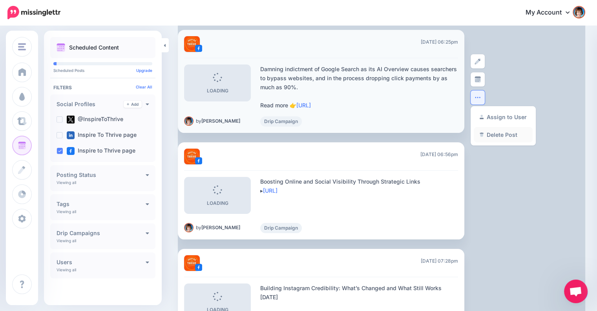
click at [480, 130] on link "Delete Post" at bounding box center [503, 134] width 59 height 15
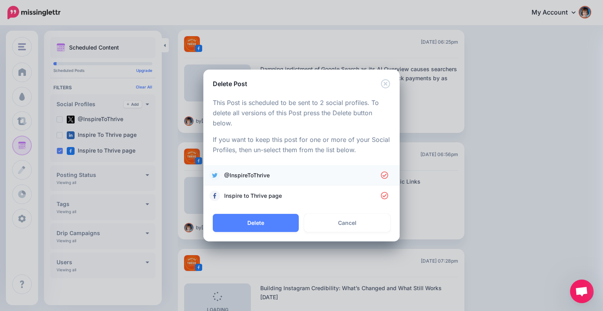
click at [383, 177] on icon at bounding box center [384, 174] width 7 height 7
click at [288, 224] on button "Delete" at bounding box center [256, 223] width 86 height 18
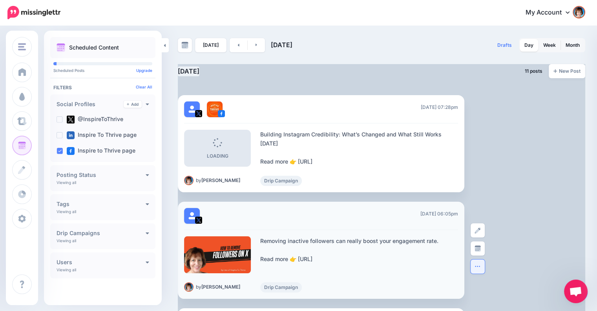
click at [478, 262] on button "button" at bounding box center [478, 266] width 14 height 14
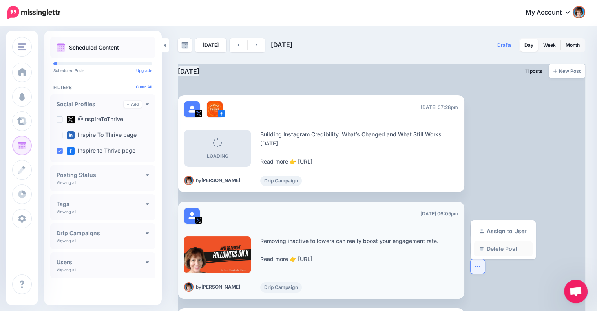
click at [484, 249] on link "Delete Post" at bounding box center [503, 248] width 59 height 15
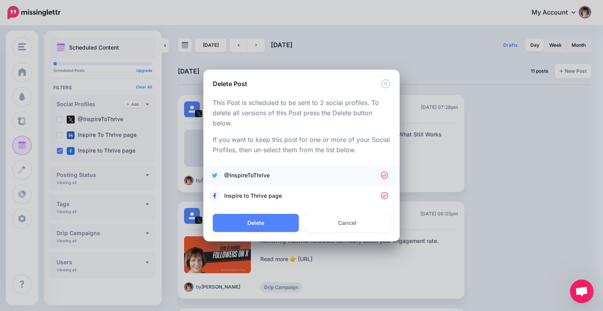
click at [383, 176] on icon at bounding box center [384, 174] width 7 height 7
click at [269, 220] on button "Delete" at bounding box center [256, 223] width 86 height 18
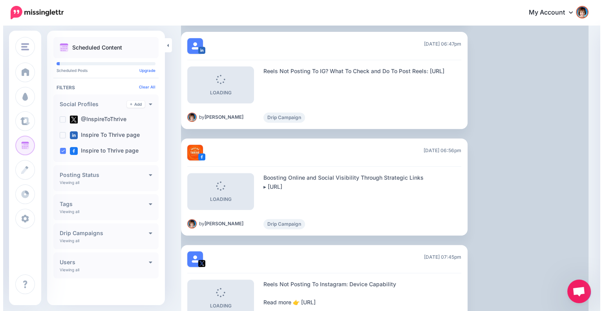
scroll to position [393, 0]
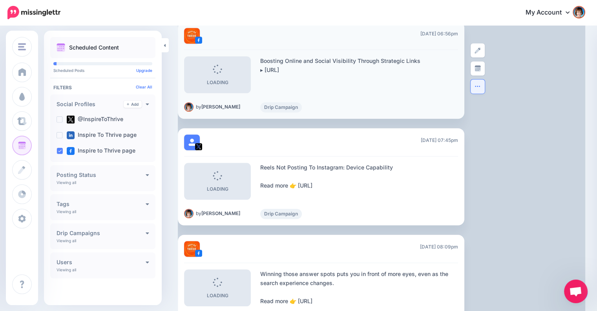
click at [482, 87] on button "button" at bounding box center [478, 86] width 14 height 14
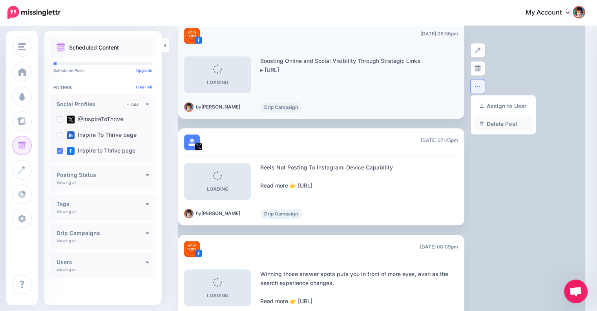
click at [487, 121] on link "Delete Post" at bounding box center [503, 123] width 59 height 15
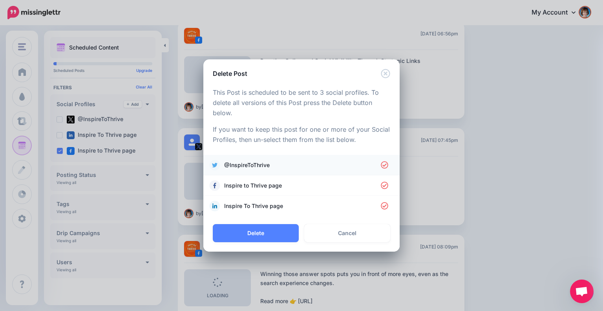
click at [384, 166] on icon at bounding box center [384, 164] width 7 height 7
click at [278, 227] on button "Delete" at bounding box center [256, 233] width 86 height 18
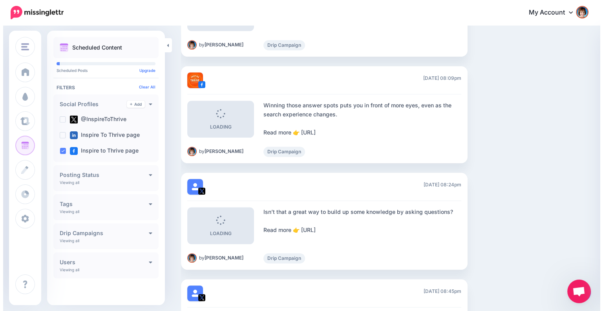
scroll to position [524, 0]
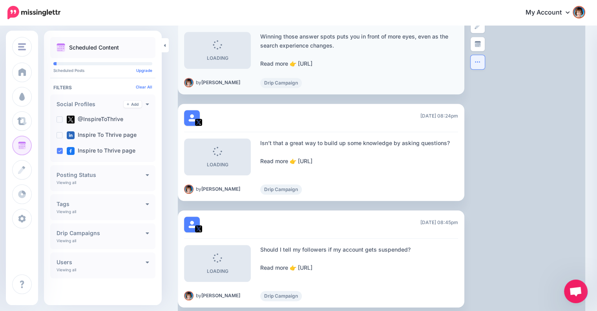
click at [482, 61] on button "button" at bounding box center [478, 62] width 14 height 14
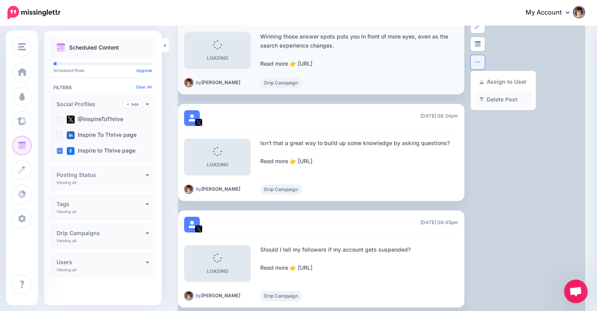
click at [486, 94] on link "Delete Post" at bounding box center [503, 99] width 59 height 15
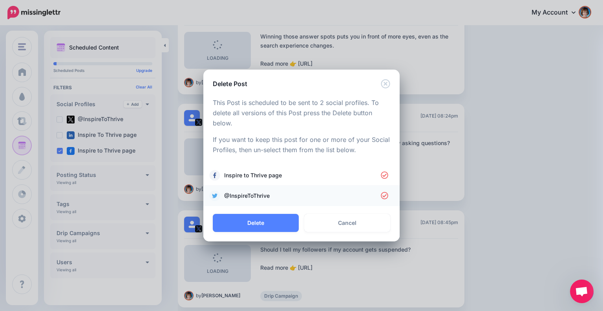
click at [386, 195] on icon at bounding box center [384, 195] width 7 height 7
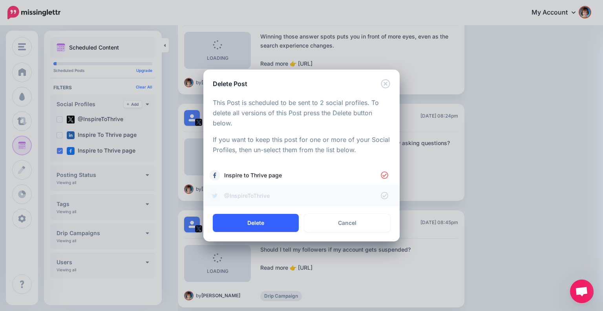
click at [284, 221] on button "Delete" at bounding box center [256, 223] width 86 height 18
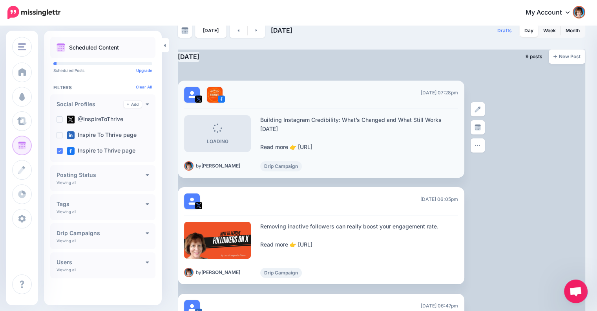
scroll to position [0, 0]
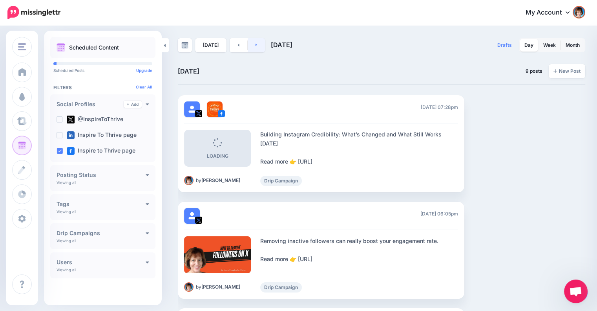
click at [256, 49] on link at bounding box center [257, 45] width 18 height 14
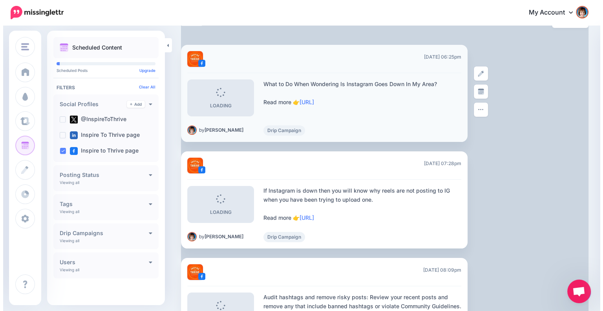
scroll to position [65, 0]
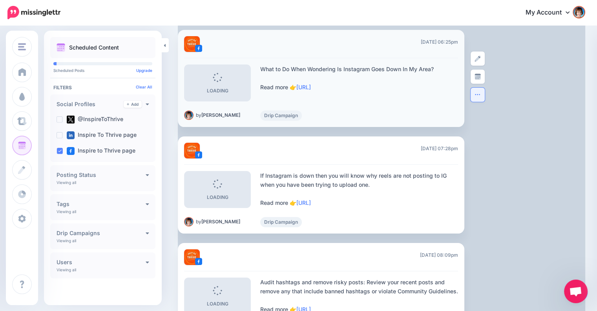
click at [475, 95] on icon "button" at bounding box center [478, 95] width 6 height 6
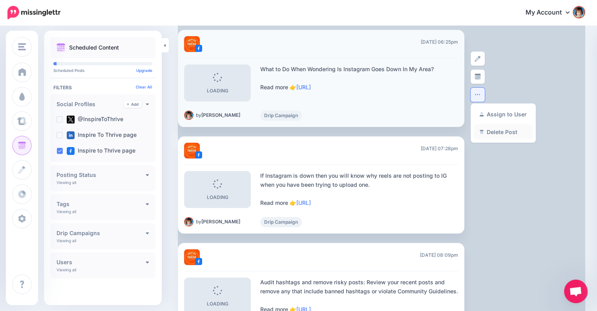
click at [486, 132] on link "Delete Post" at bounding box center [503, 131] width 59 height 15
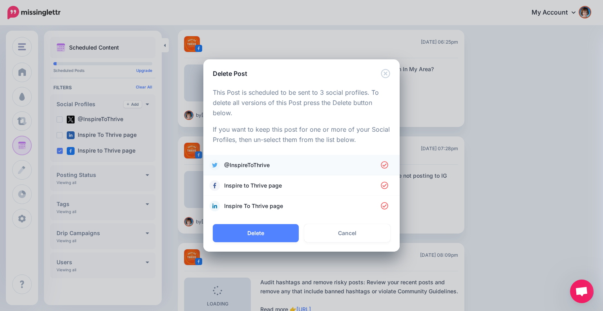
click at [385, 166] on icon at bounding box center [384, 164] width 7 height 7
click at [272, 234] on button "Delete" at bounding box center [256, 233] width 86 height 18
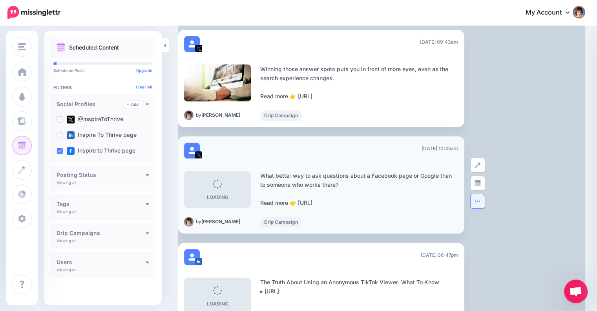
click at [480, 198] on icon "button" at bounding box center [478, 201] width 6 height 6
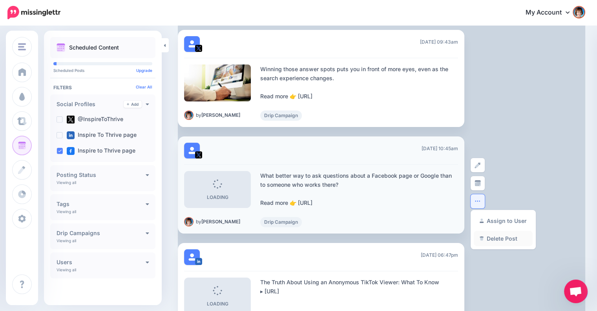
click at [482, 234] on link "Delete Post" at bounding box center [503, 238] width 59 height 15
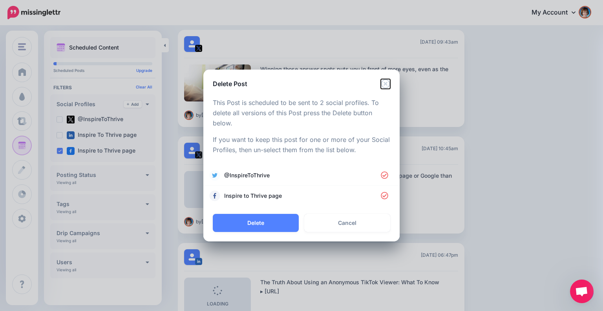
click at [387, 88] on icon "Close" at bounding box center [385, 83] width 9 height 9
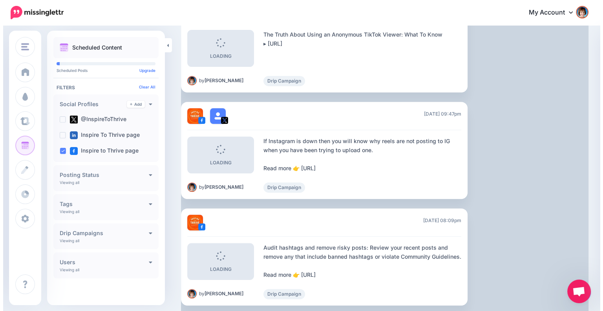
scroll to position [327, 0]
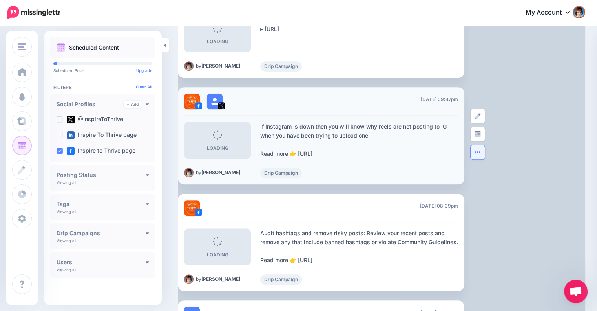
click at [478, 152] on icon "button" at bounding box center [478, 152] width 6 height 6
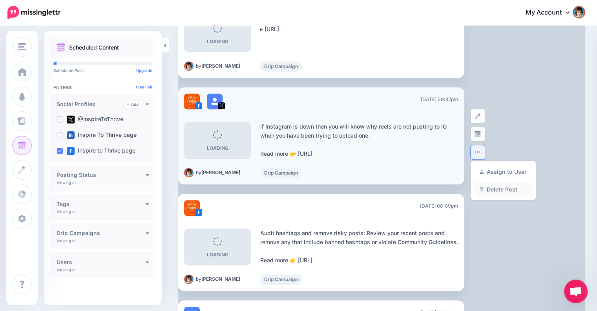
click at [481, 184] on link "Delete Post" at bounding box center [503, 188] width 59 height 15
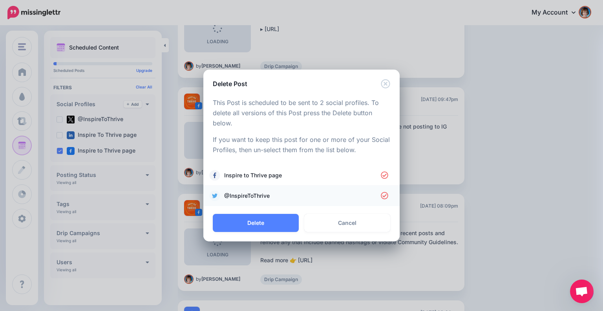
click at [380, 196] on span "@InspireToThrive" at bounding box center [302, 195] width 157 height 9
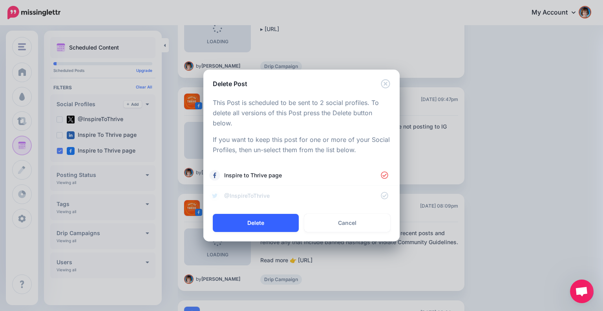
click at [276, 223] on button "Delete" at bounding box center [256, 223] width 86 height 18
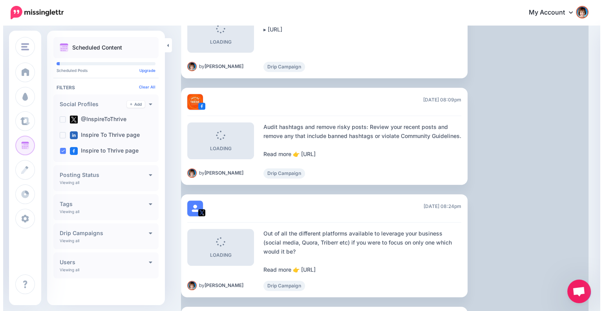
scroll to position [255, 0]
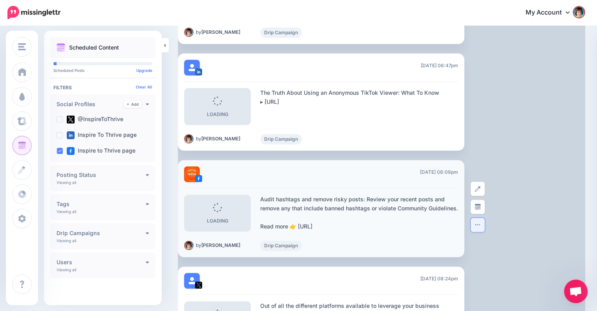
click at [482, 227] on button "button" at bounding box center [478, 225] width 14 height 14
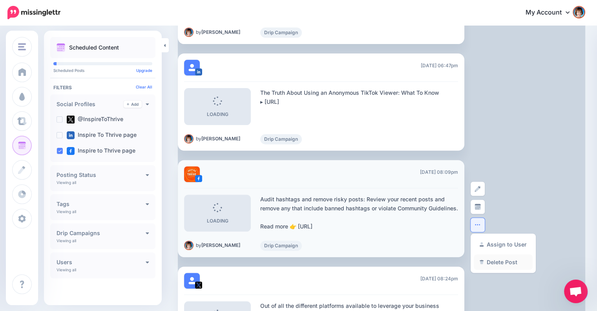
click at [491, 264] on link "Delete Post" at bounding box center [503, 261] width 59 height 15
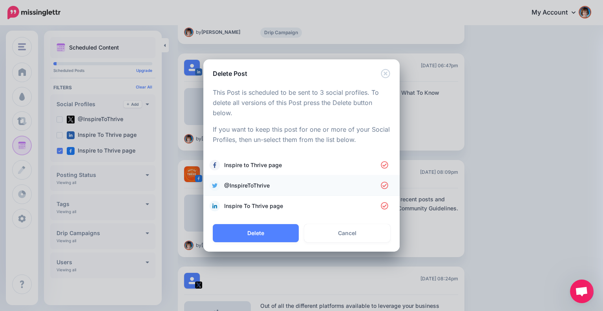
click at [387, 182] on icon at bounding box center [384, 184] width 7 height 7
click at [270, 238] on button "Delete" at bounding box center [256, 233] width 86 height 18
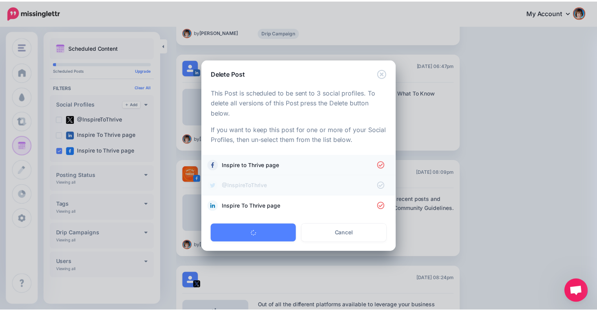
scroll to position [0, 0]
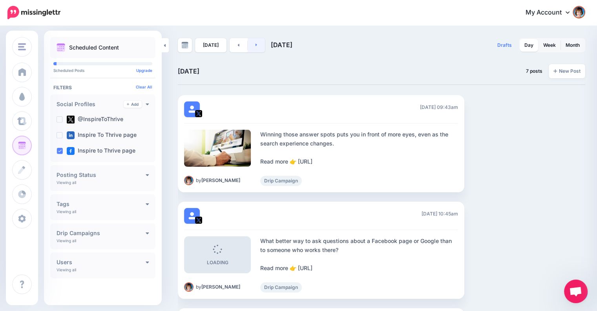
click at [256, 44] on link at bounding box center [257, 45] width 18 height 14
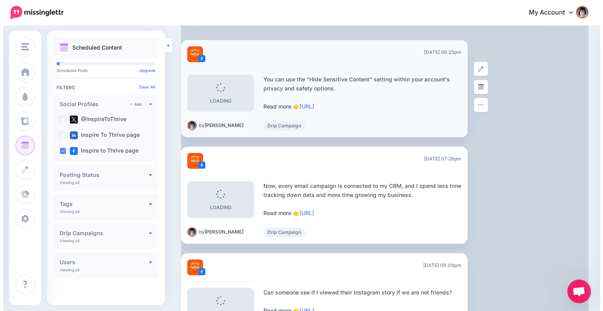
scroll to position [104, 0]
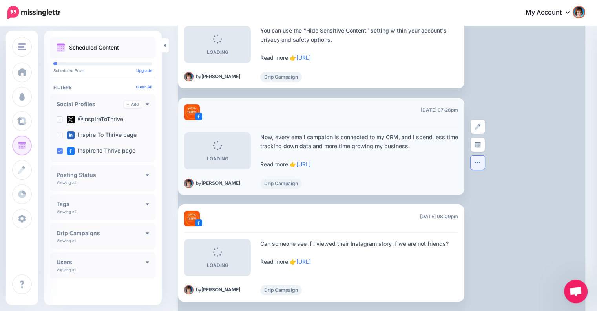
click at [480, 161] on icon "button" at bounding box center [478, 162] width 6 height 6
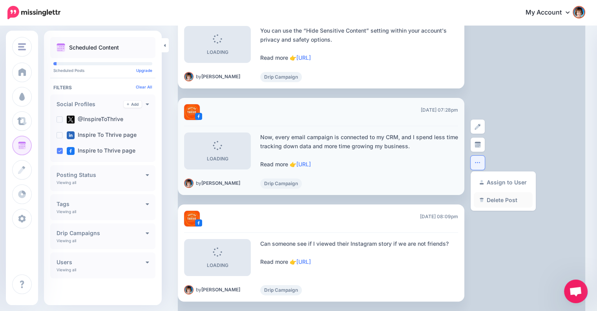
click at [486, 199] on link "Delete Post" at bounding box center [503, 199] width 59 height 15
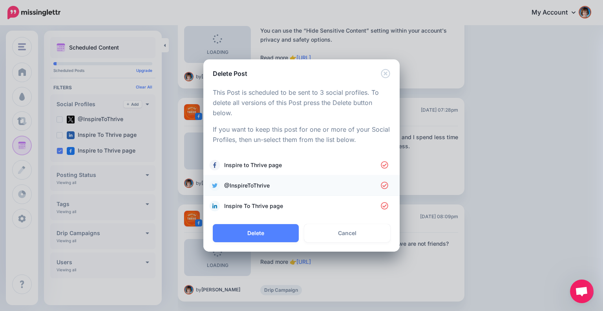
click at [385, 186] on icon at bounding box center [384, 184] width 7 height 7
click at [282, 231] on button "Delete" at bounding box center [256, 233] width 86 height 18
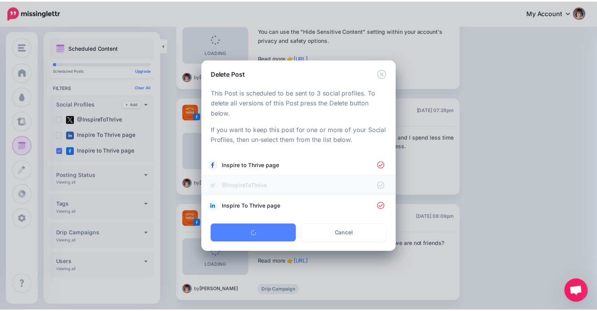
scroll to position [0, 0]
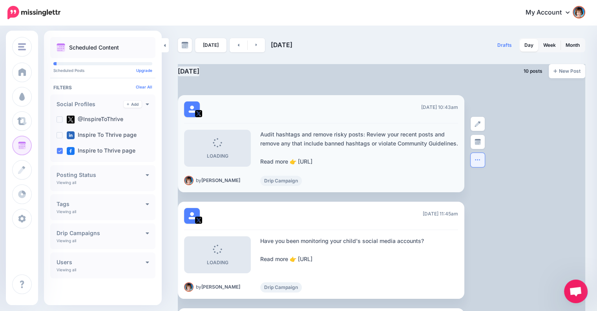
click at [478, 163] on icon "button" at bounding box center [478, 160] width 6 height 6
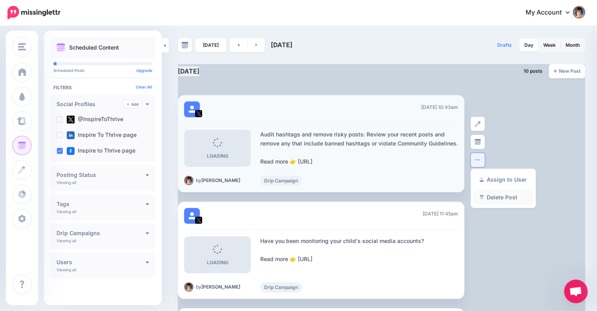
click at [479, 200] on link "Delete Post" at bounding box center [503, 196] width 59 height 15
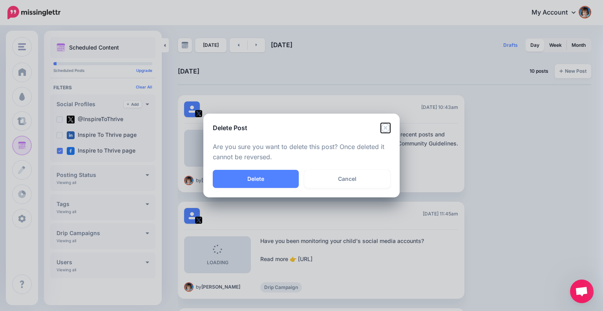
click at [385, 128] on icon "Close" at bounding box center [385, 127] width 9 height 9
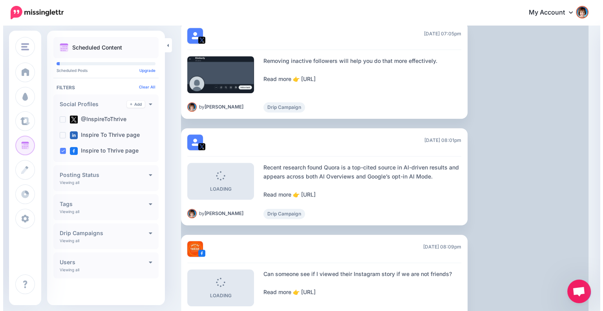
scroll to position [524, 0]
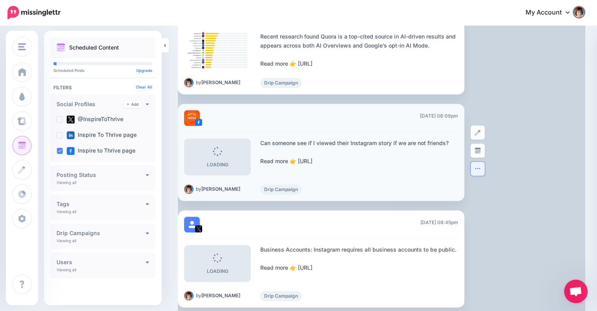
click at [478, 169] on icon "button" at bounding box center [477, 168] width 5 height 1
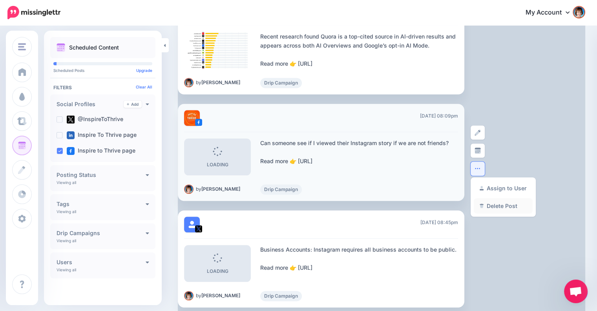
click at [484, 208] on link "Delete Post" at bounding box center [503, 205] width 59 height 15
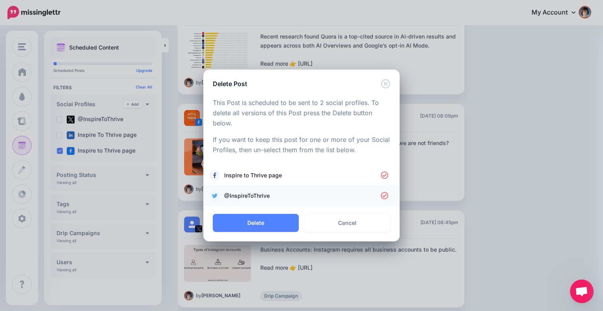
click at [386, 198] on icon at bounding box center [384, 195] width 7 height 7
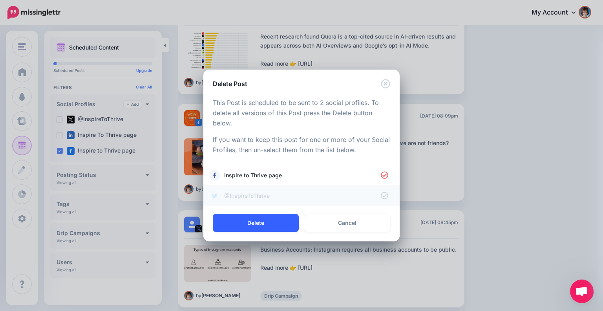
click at [292, 218] on button "Delete" at bounding box center [256, 223] width 86 height 18
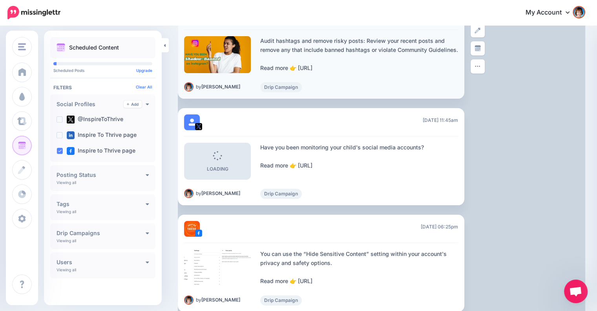
scroll to position [0, 0]
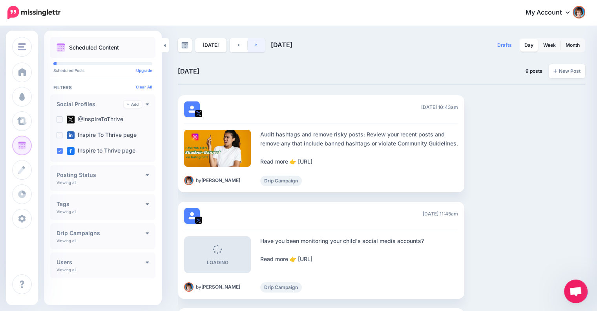
click at [257, 47] on link at bounding box center [257, 45] width 18 height 14
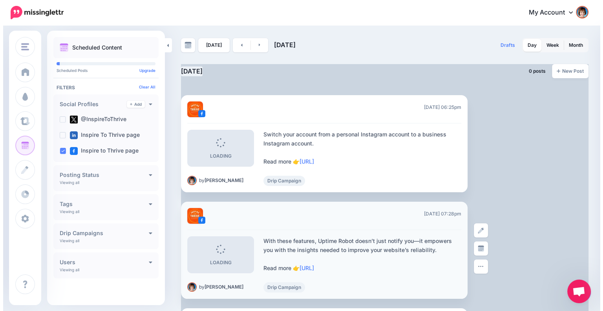
scroll to position [65, 0]
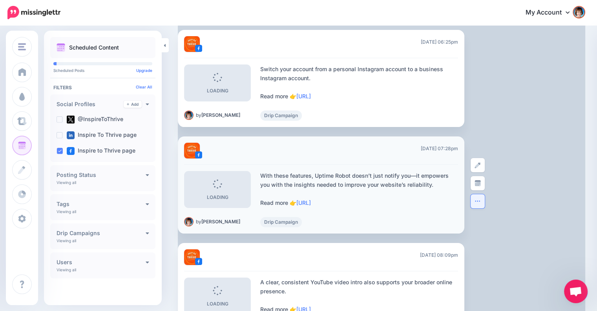
click at [476, 201] on icon "button" at bounding box center [477, 200] width 5 height 1
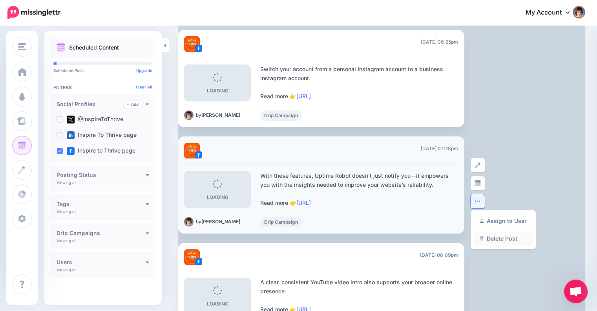
click at [484, 234] on link "Delete Post" at bounding box center [503, 238] width 59 height 15
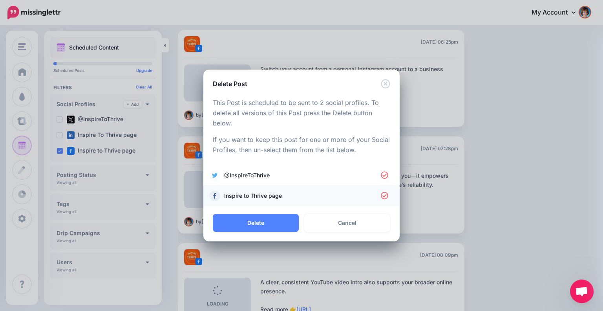
click at [384, 196] on icon at bounding box center [384, 195] width 7 height 7
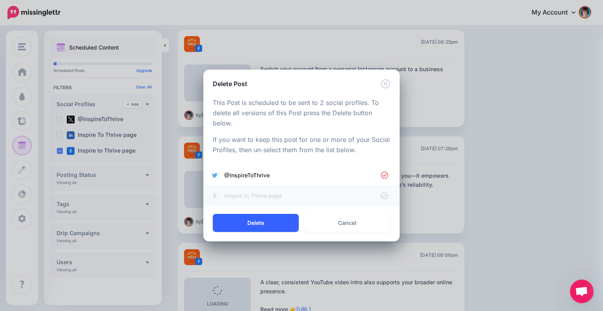
click at [271, 216] on button "Delete" at bounding box center [256, 223] width 86 height 18
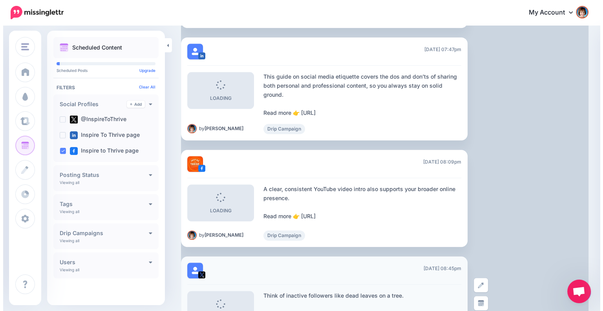
scroll to position [458, 0]
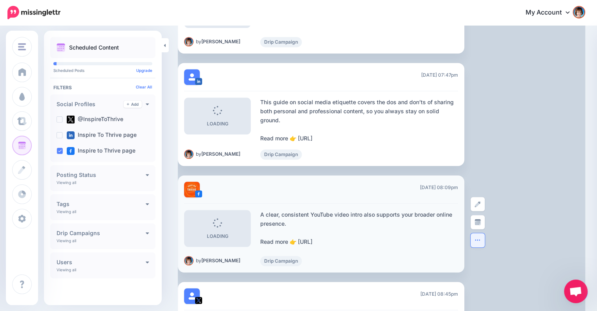
click at [479, 238] on icon "button" at bounding box center [478, 240] width 6 height 6
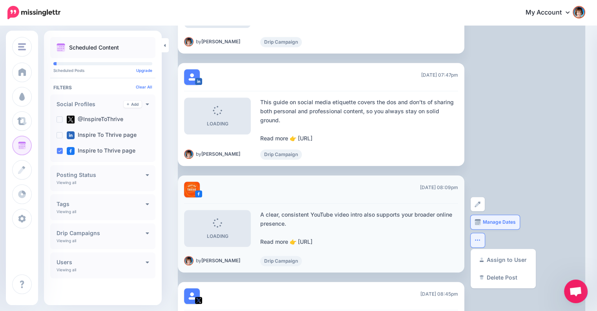
click at [478, 225] on link "Manage Dates" at bounding box center [495, 222] width 49 height 14
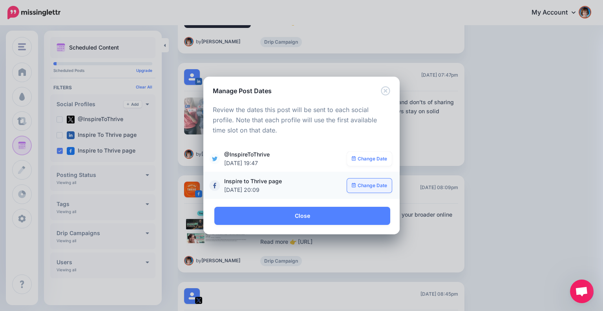
click at [361, 185] on link "Change Date" at bounding box center [369, 185] width 45 height 14
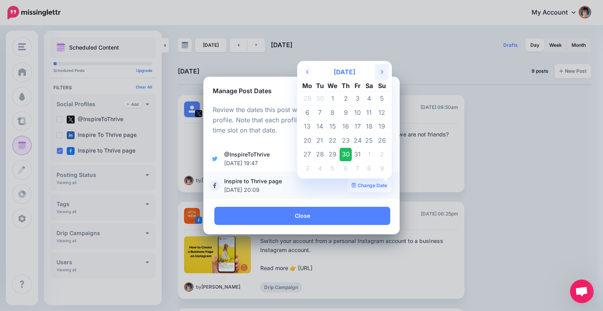
click at [379, 73] on th "Next Month" at bounding box center [382, 72] width 14 height 16
click at [371, 101] on td "1" at bounding box center [369, 99] width 12 height 14
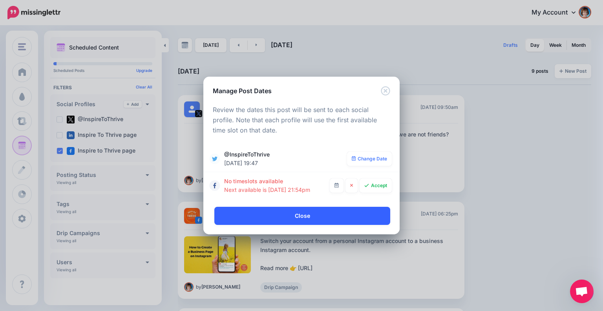
click at [313, 214] on link "Close" at bounding box center [302, 216] width 176 height 18
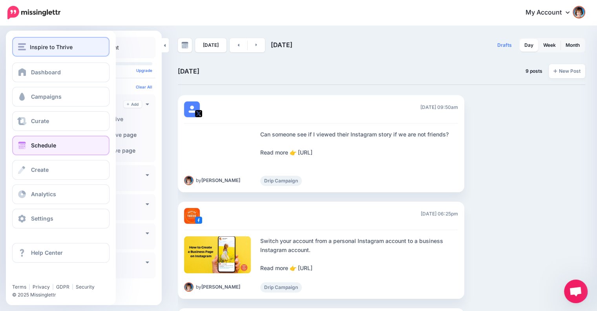
click at [16, 47] on button "Inspire to Thrive" at bounding box center [60, 47] width 97 height 20
